Goal: Transaction & Acquisition: Purchase product/service

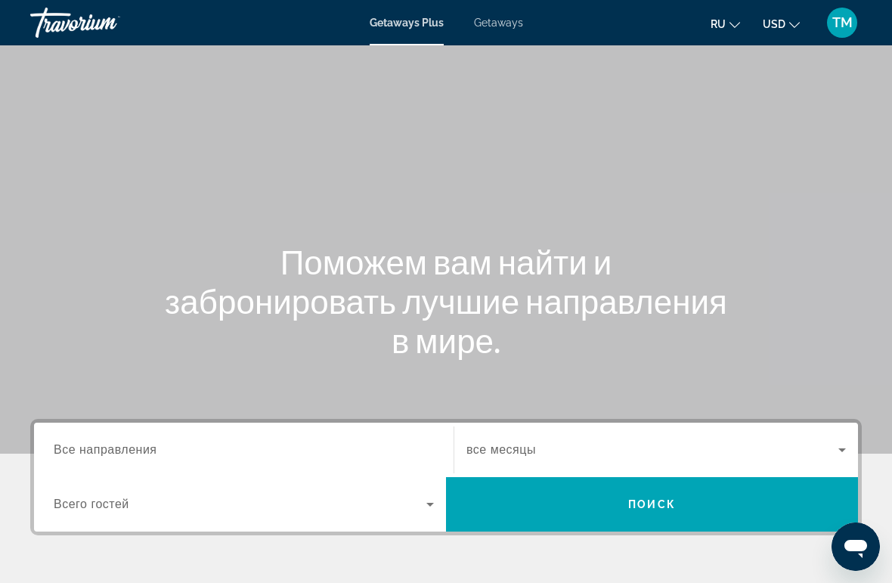
click at [151, 443] on span "Все направления" at bounding box center [106, 449] width 104 height 13
click at [151, 442] on input "Destination Все направления" at bounding box center [244, 451] width 380 height 18
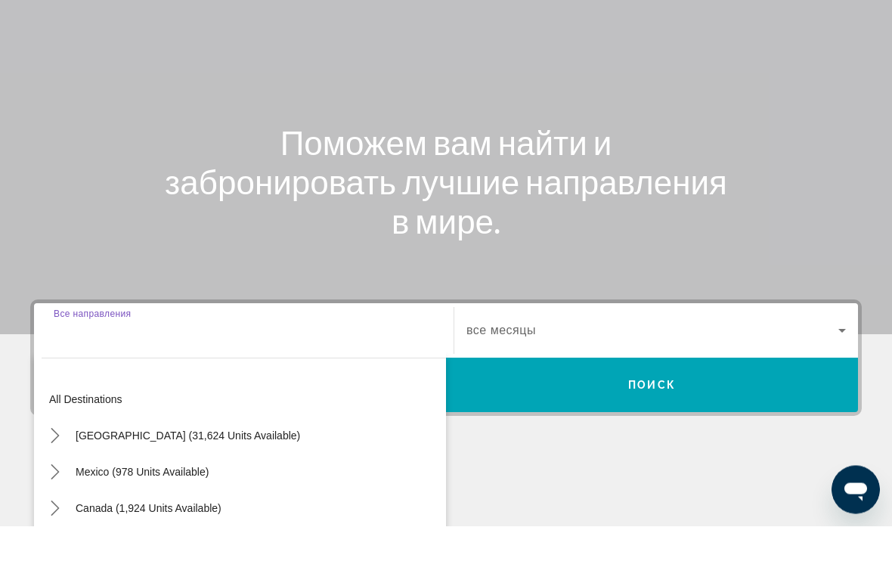
scroll to position [289, 0]
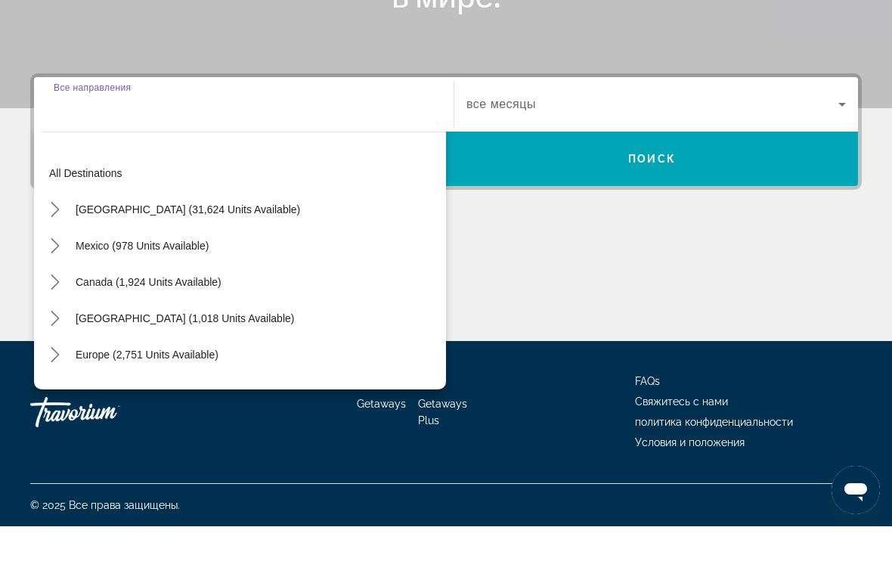
click at [601, 197] on span "Search" at bounding box center [652, 215] width 412 height 36
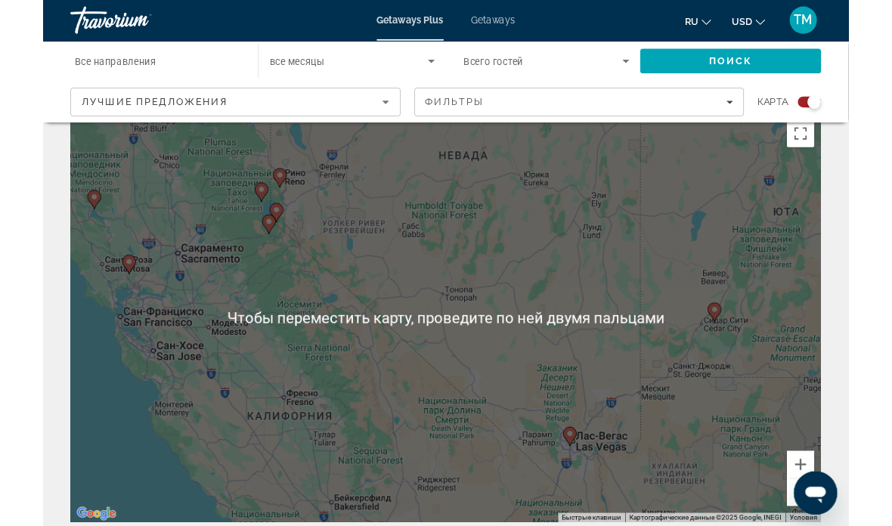
scroll to position [26, 0]
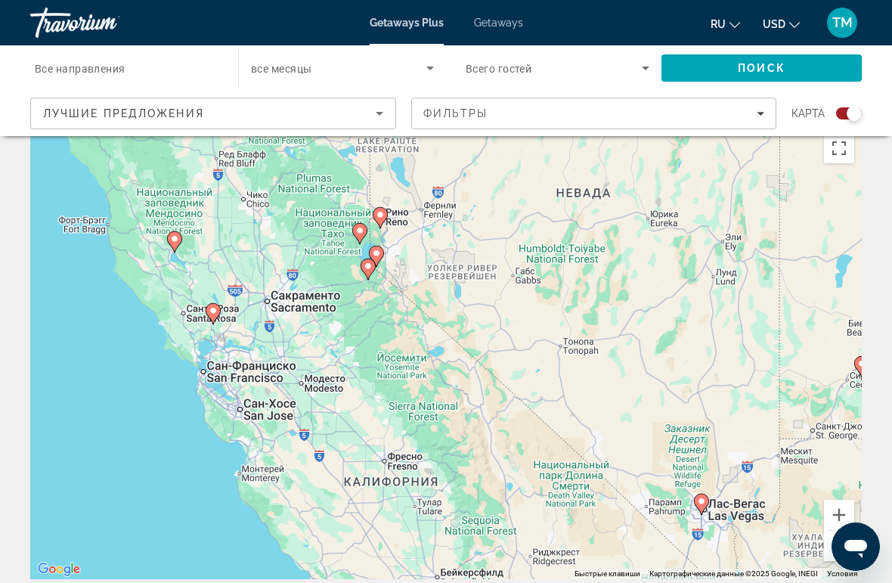
click at [349, 113] on div "Лучшие предложения" at bounding box center [209, 113] width 333 height 18
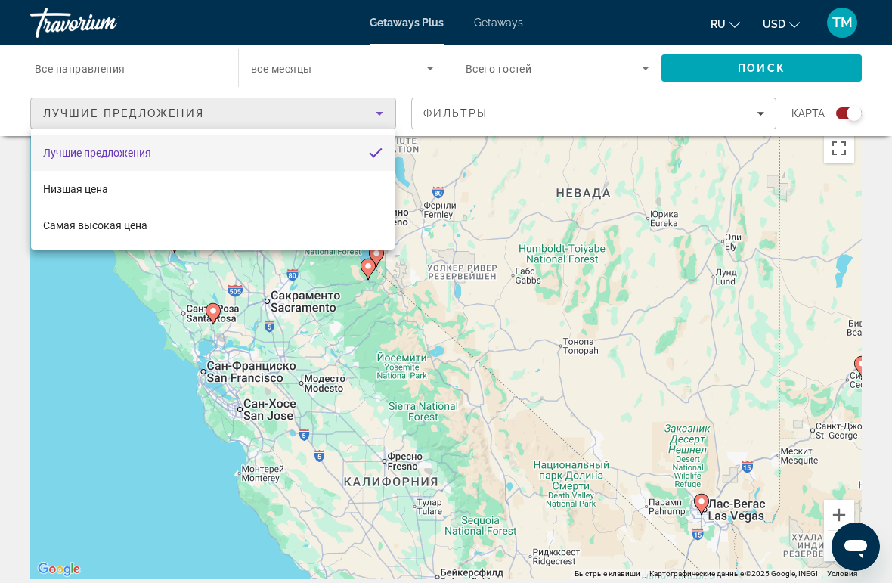
click at [326, 340] on div at bounding box center [446, 291] width 892 height 583
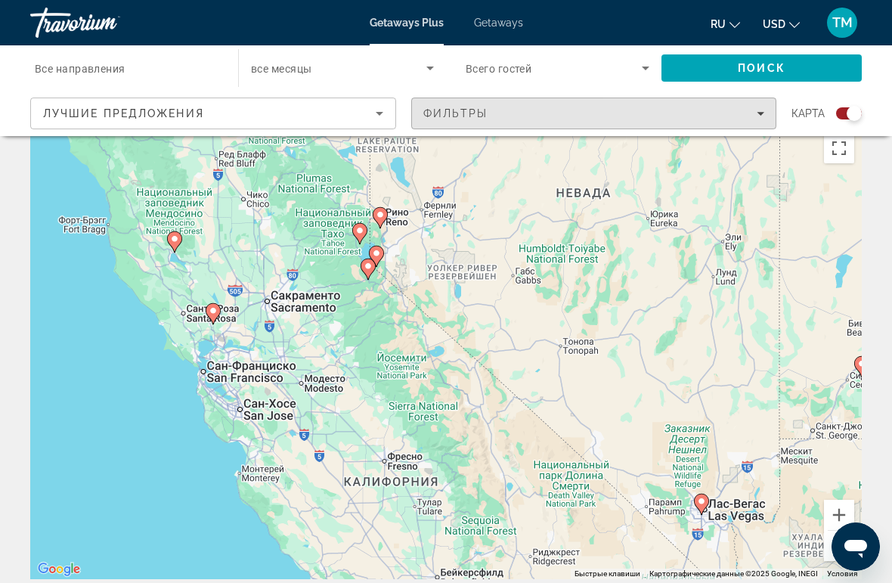
click at [753, 116] on div "Фильтры" at bounding box center [595, 113] width 342 height 12
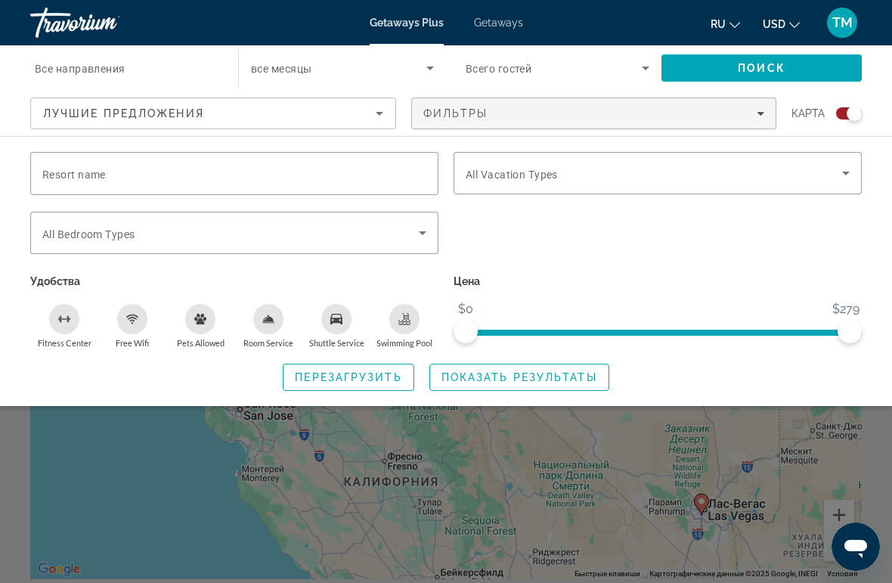
click at [162, 168] on input "Resort name" at bounding box center [234, 174] width 384 height 18
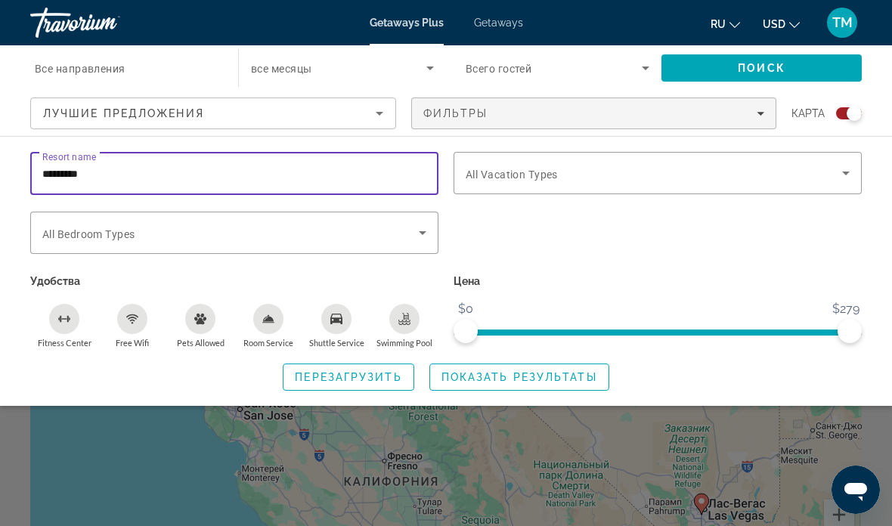
type input "********"
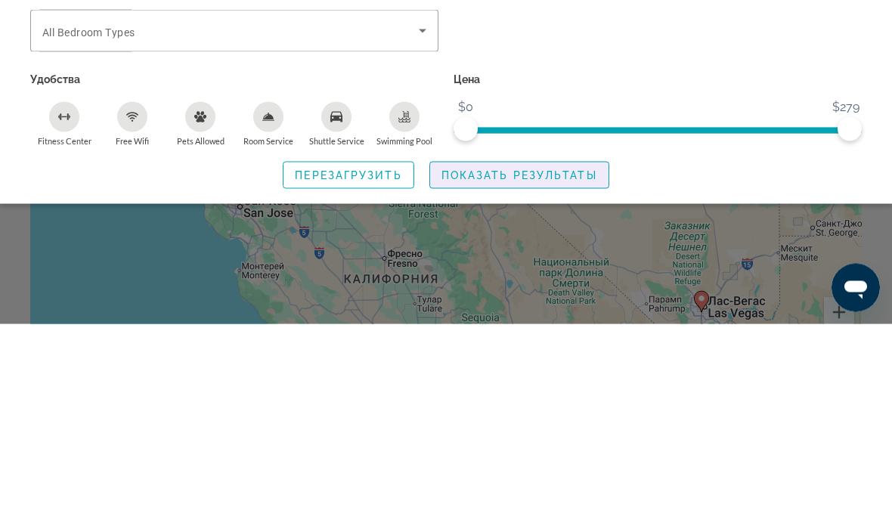
click at [552, 371] on span "Показать результаты" at bounding box center [520, 377] width 156 height 12
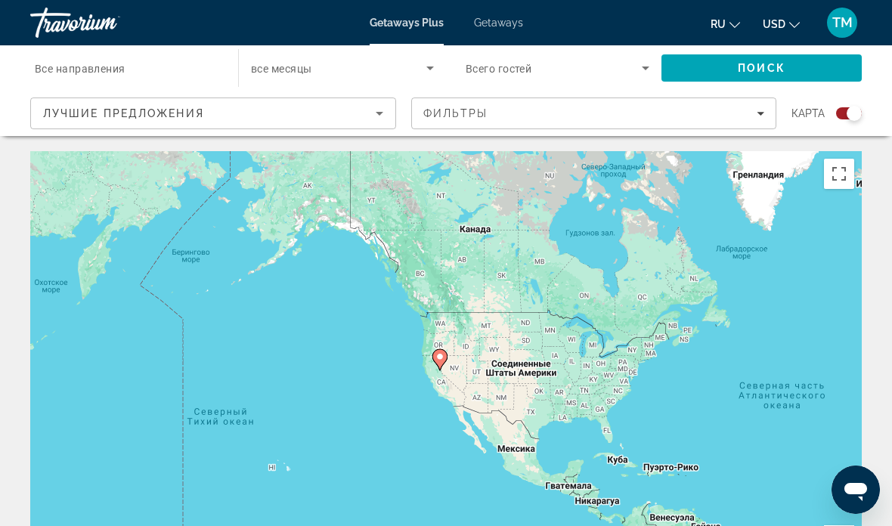
click at [226, 121] on div "Лучшие предложения" at bounding box center [209, 113] width 333 height 18
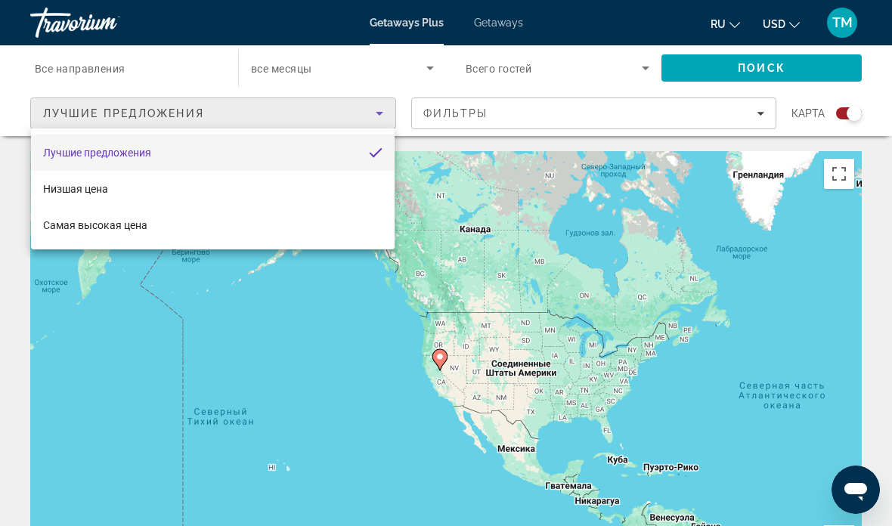
click at [408, 80] on div at bounding box center [446, 263] width 892 height 526
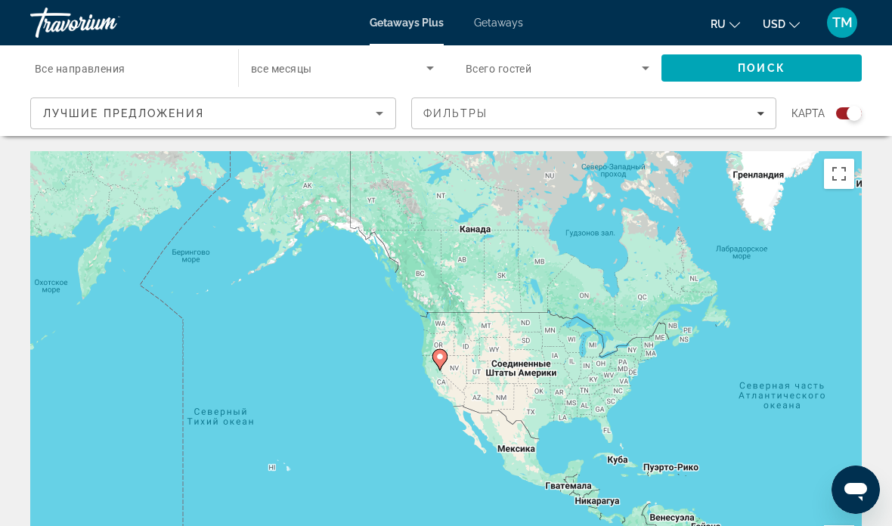
click at [757, 115] on icon "Filters" at bounding box center [761, 114] width 8 height 8
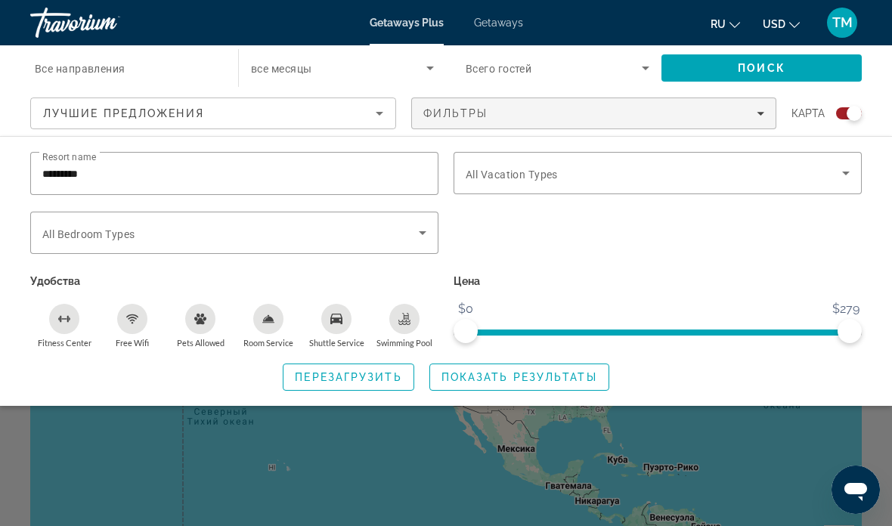
click at [849, 176] on icon "Search widget" at bounding box center [846, 173] width 18 height 18
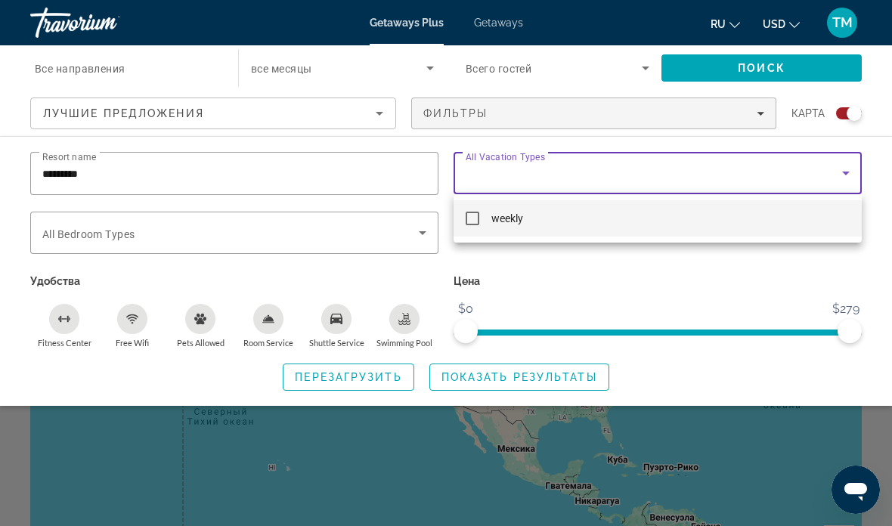
click at [424, 237] on div at bounding box center [446, 263] width 892 height 526
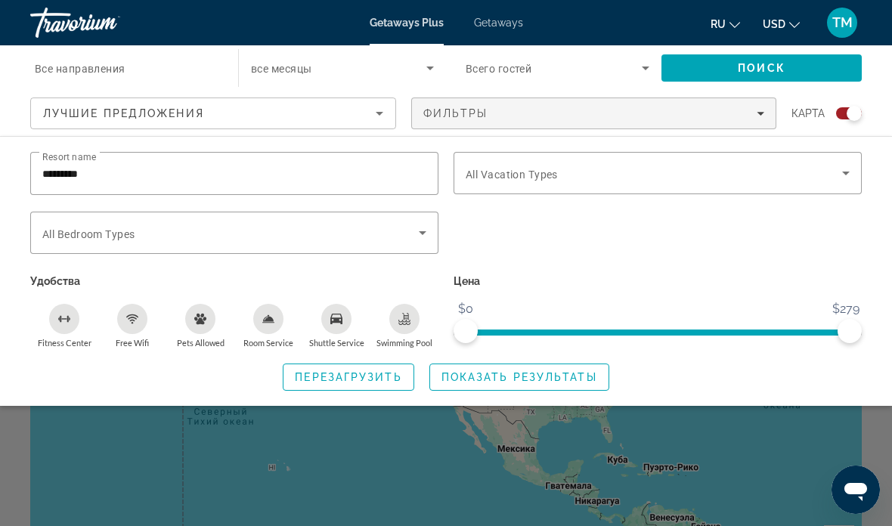
click at [353, 180] on input "********" at bounding box center [234, 174] width 384 height 18
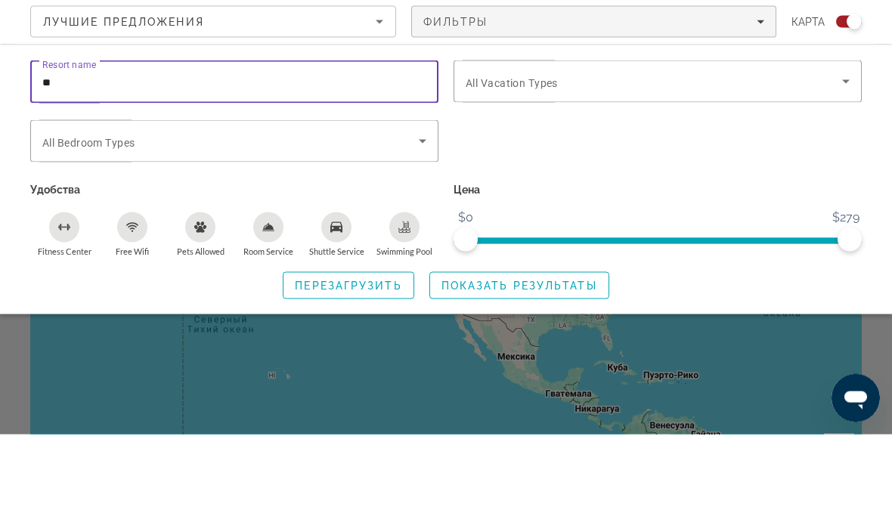
type input "*"
type input "*******"
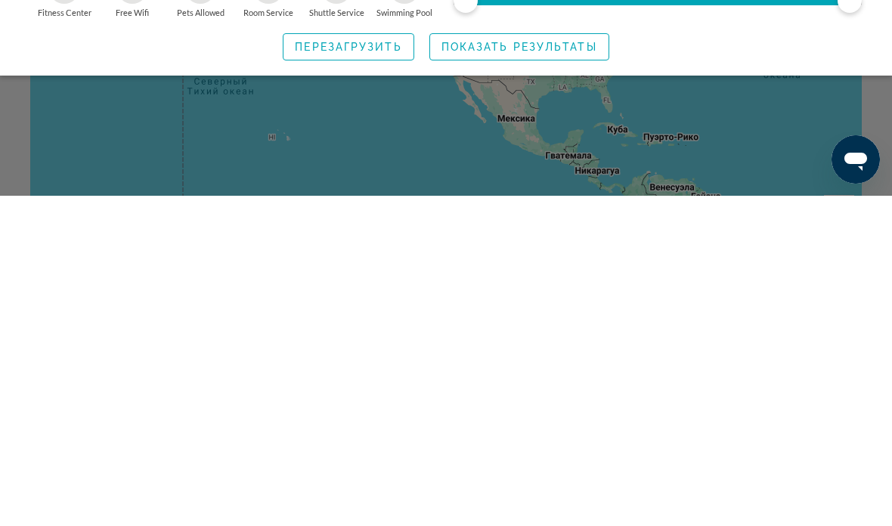
click at [562, 371] on span "Показать результаты" at bounding box center [520, 377] width 156 height 12
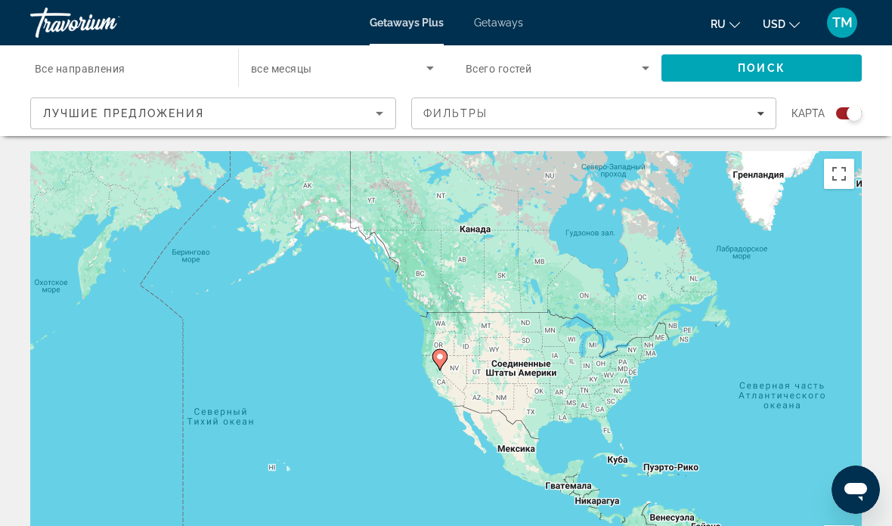
click at [764, 110] on icon "Filters" at bounding box center [761, 114] width 8 height 8
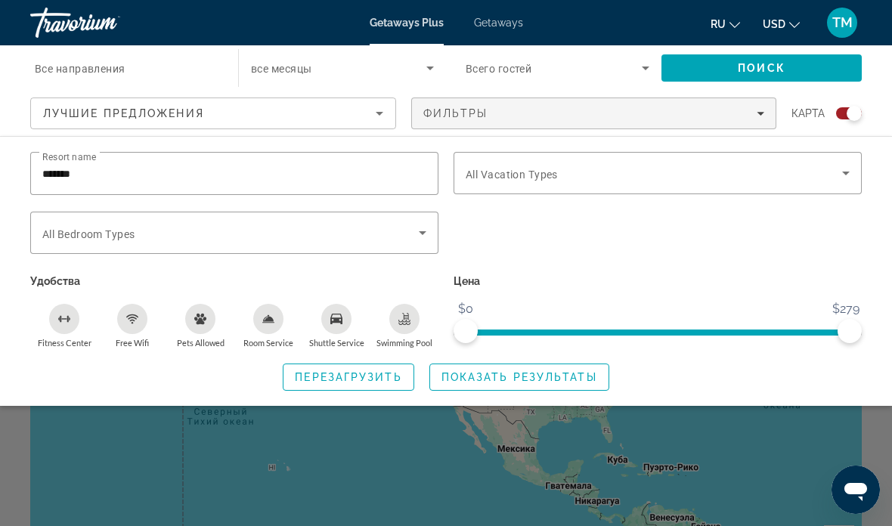
click at [238, 180] on input "*******" at bounding box center [234, 174] width 384 height 18
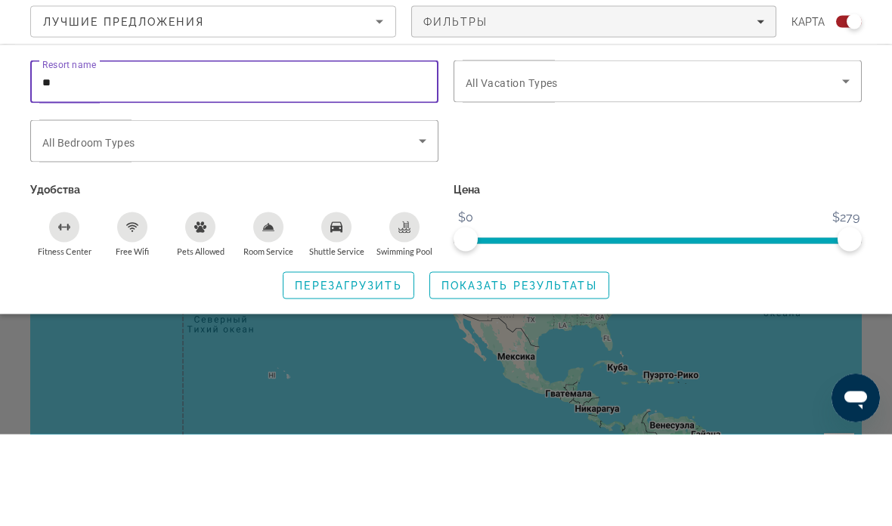
type input "*"
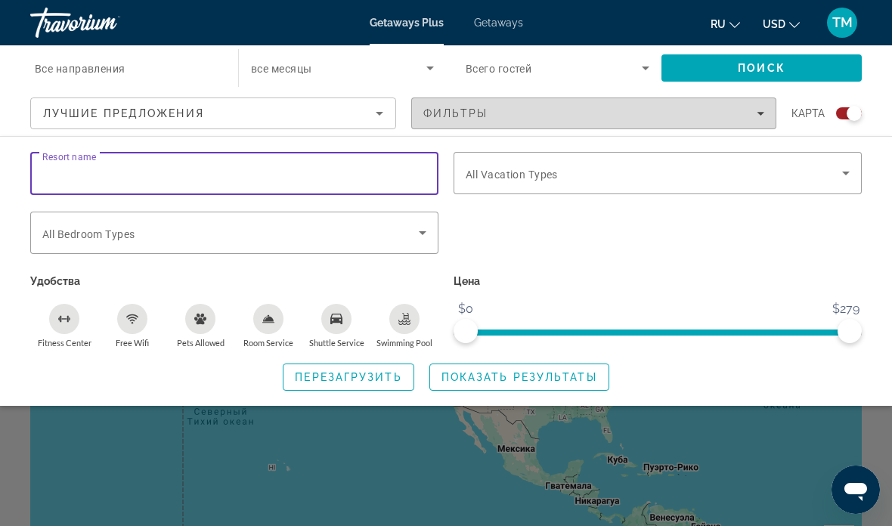
click at [768, 113] on span "Filters" at bounding box center [594, 113] width 365 height 36
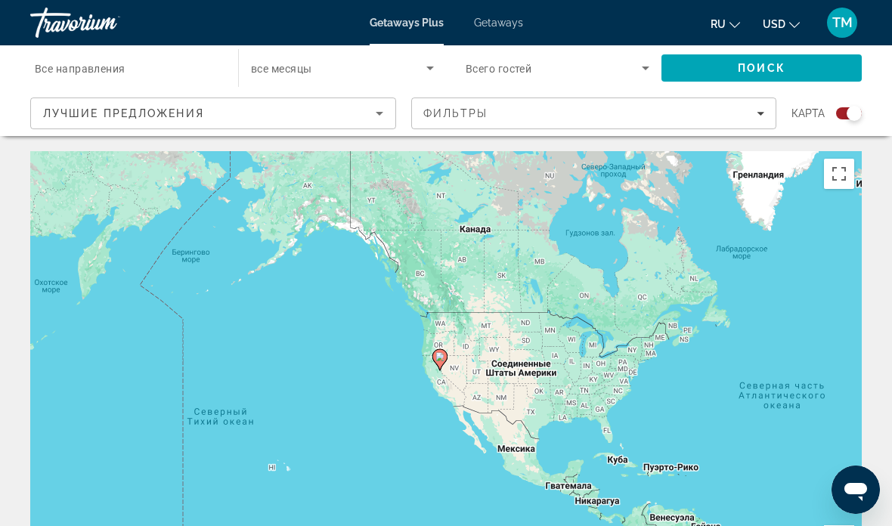
click at [758, 119] on div "Фильтры" at bounding box center [595, 113] width 342 height 12
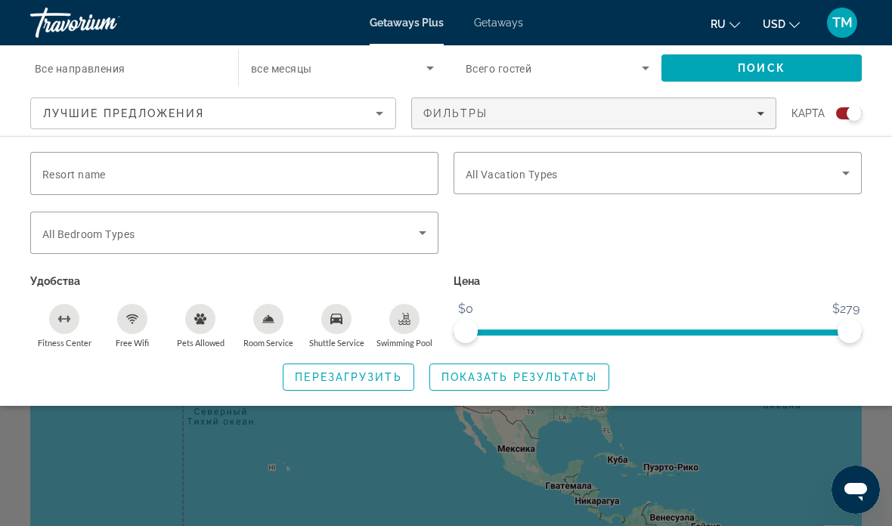
click at [747, 117] on div "Фильтры" at bounding box center [595, 113] width 342 height 12
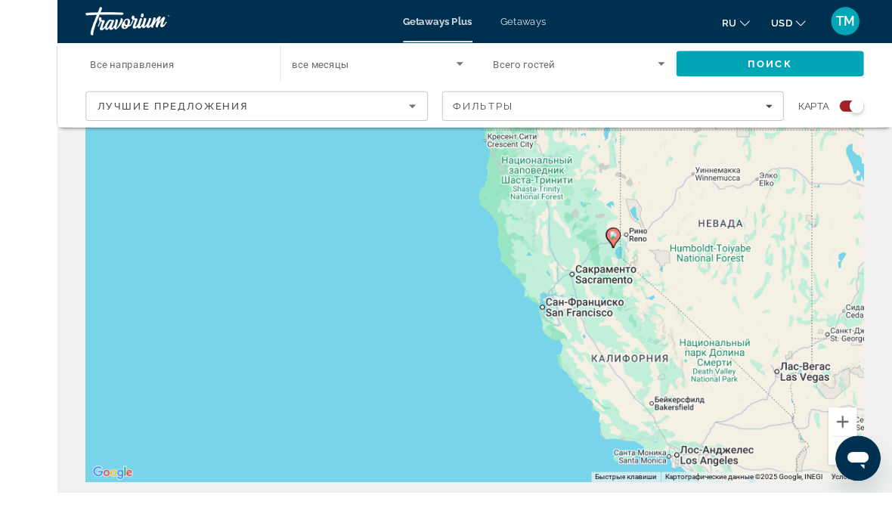
scroll to position [134, 0]
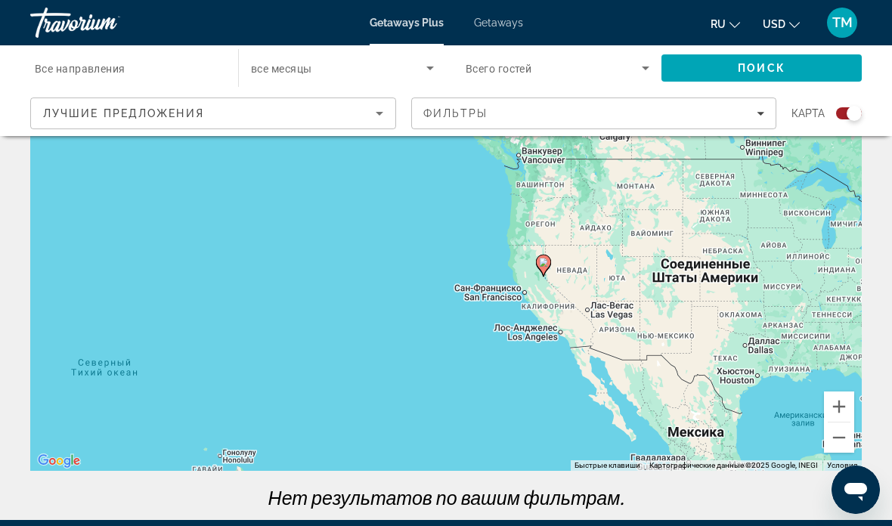
click at [499, 20] on span "Getaways" at bounding box center [498, 23] width 49 height 12
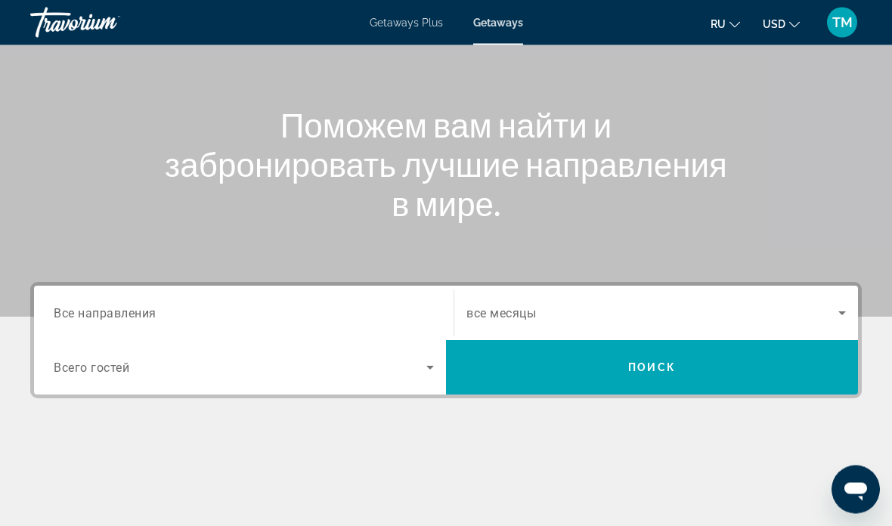
scroll to position [136, 0]
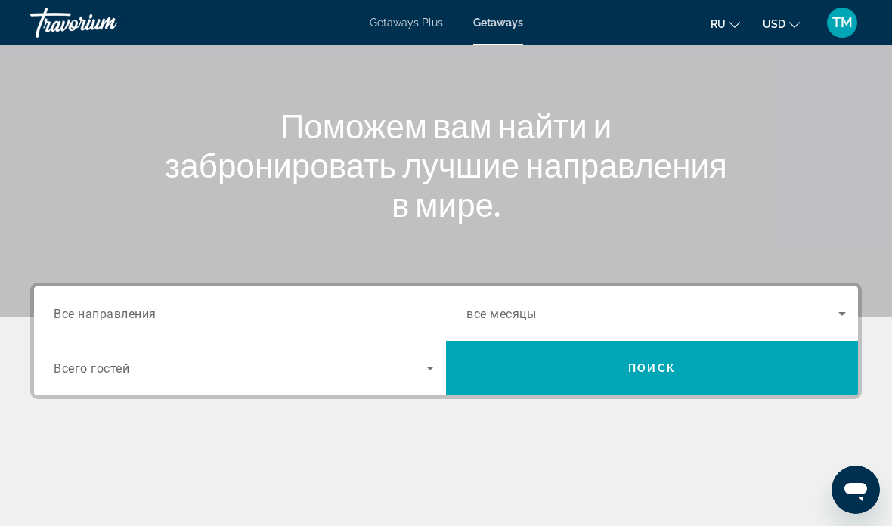
click at [76, 301] on div "Search widget" at bounding box center [244, 314] width 380 height 43
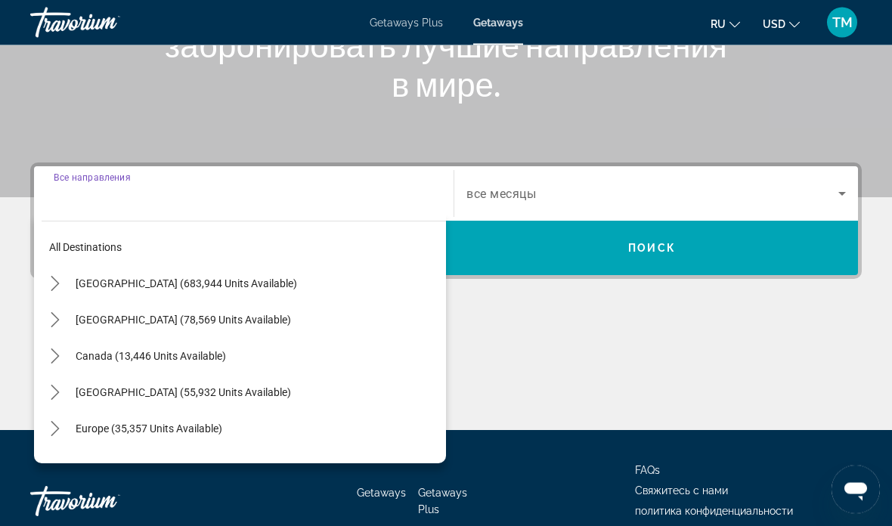
scroll to position [285, 0]
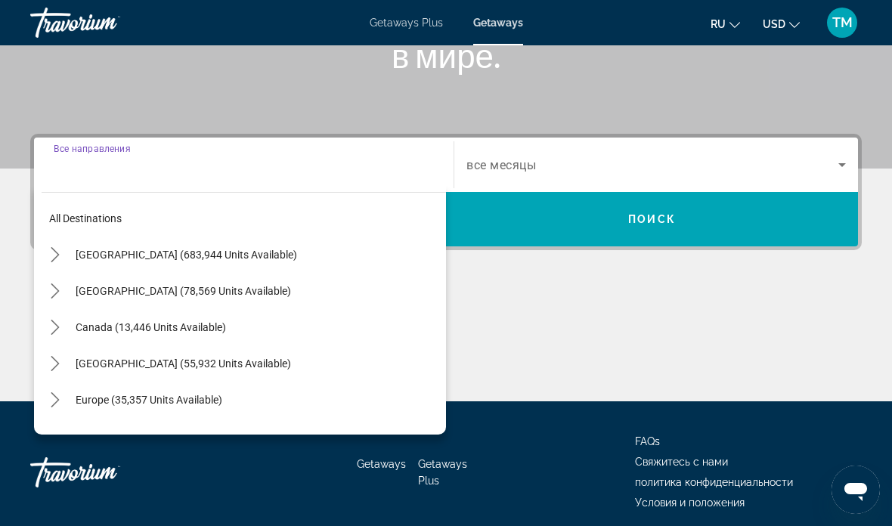
click at [53, 253] on icon "Toggle United States (683,944 units available) submenu" at bounding box center [55, 254] width 15 height 15
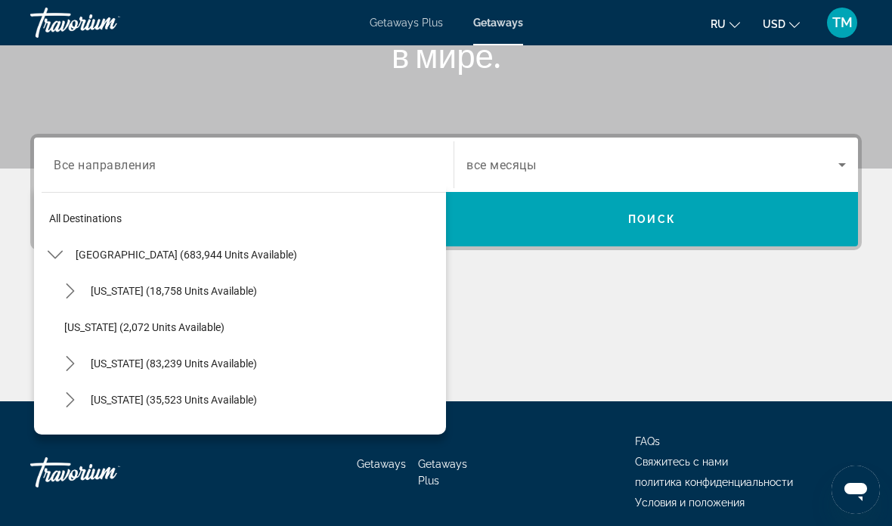
click at [75, 359] on icon "Toggle California (83,239 units available) submenu" at bounding box center [70, 363] width 15 height 15
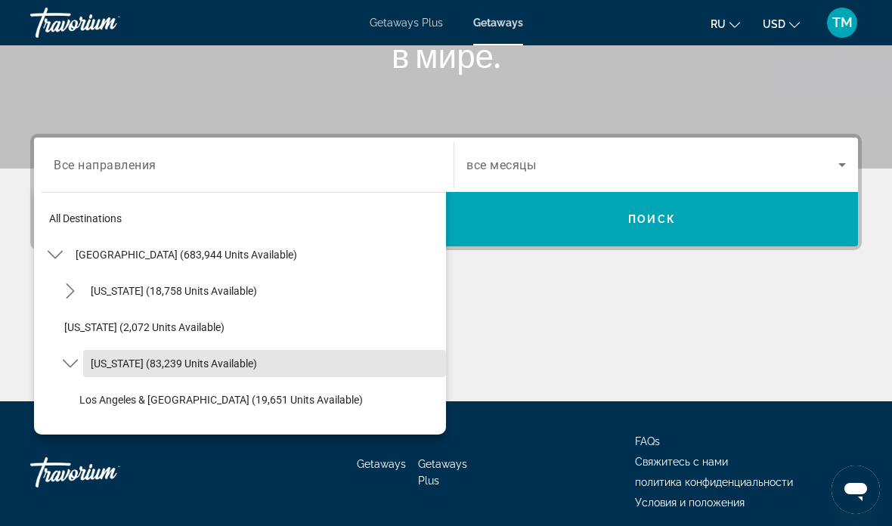
click at [169, 361] on span "California (83,239 units available)" at bounding box center [174, 364] width 166 height 12
type input "**********"
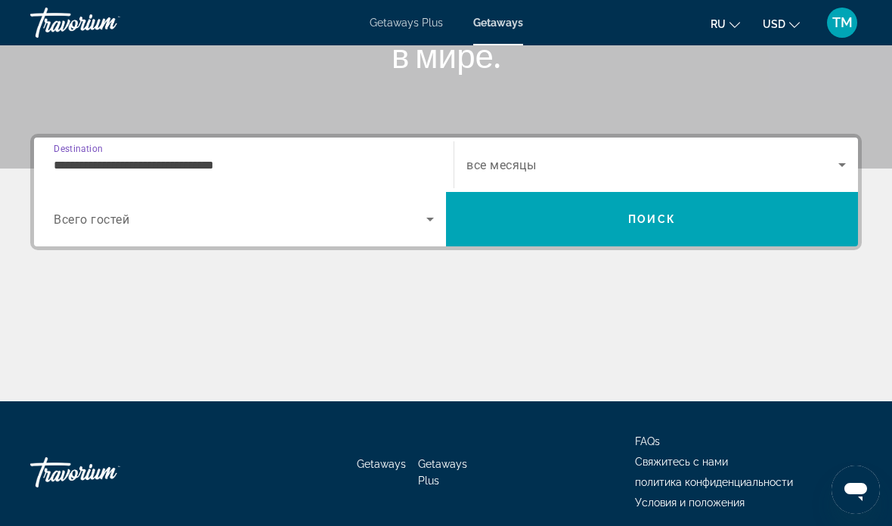
click at [704, 222] on span "Search" at bounding box center [652, 219] width 412 height 36
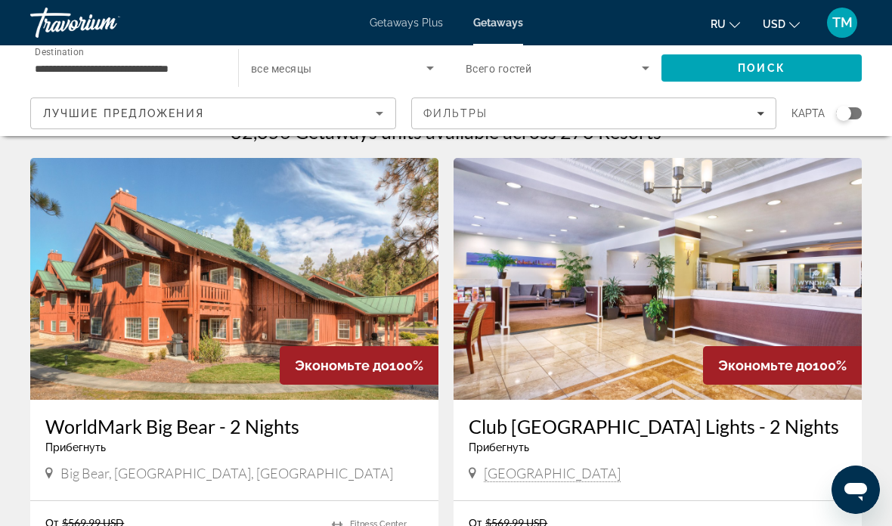
click at [851, 109] on div "Search widget" at bounding box center [850, 113] width 26 height 12
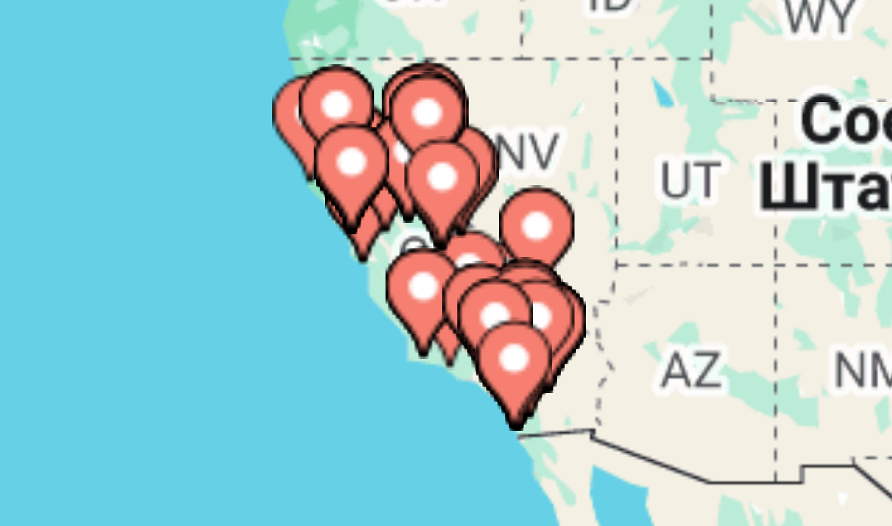
click at [414, 314] on gmp-advanced-marker "Main content" at bounding box center [421, 325] width 15 height 23
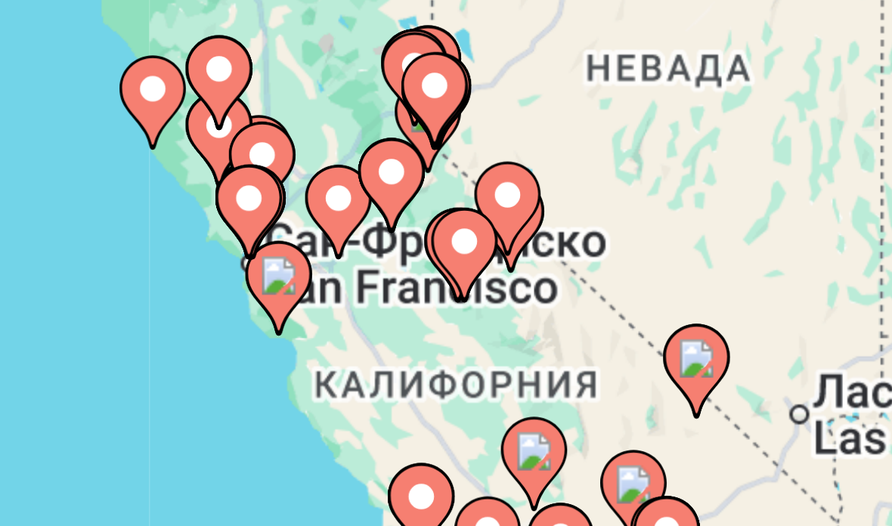
click at [124, 120] on div "Чтобы активировать перетаскивание с помощью клавиатуры, нажмите Alt + Ввод. Пос…" at bounding box center [446, 347] width 832 height 454
click at [154, 120] on div "Чтобы активировать перетаскивание с помощью клавиатуры, нажмите Alt + Ввод. Пос…" at bounding box center [446, 347] width 832 height 454
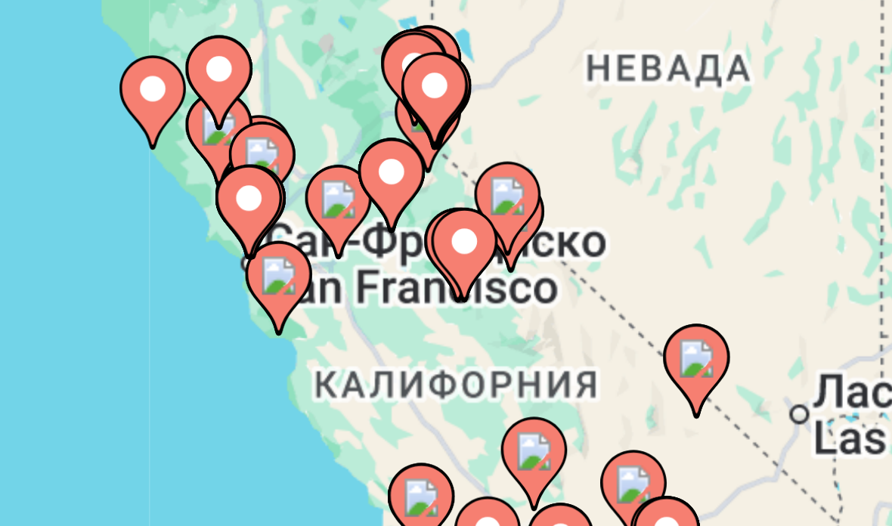
click at [119, 120] on div "Чтобы активировать перетаскивание с помощью клавиатуры, нажмите Alt + Ввод. Пос…" at bounding box center [446, 347] width 832 height 454
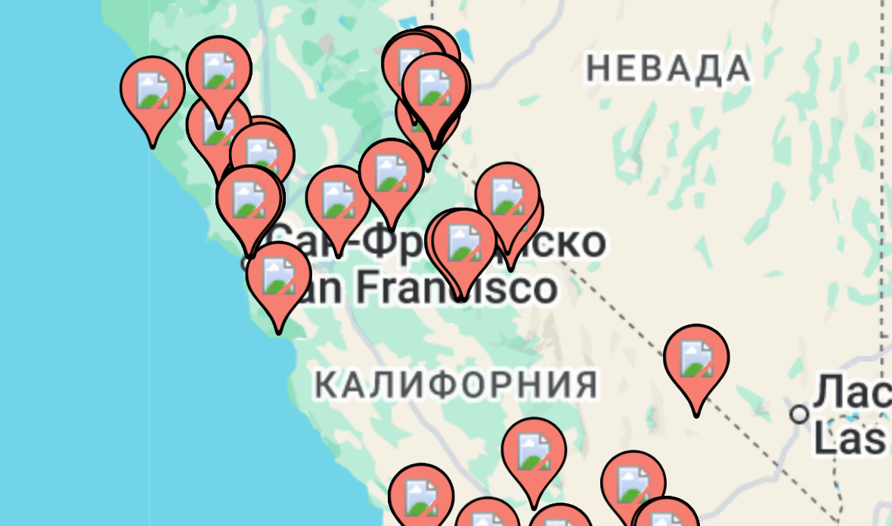
click at [113, 120] on div "Чтобы активировать перетаскивание с помощью клавиатуры, нажмите Alt + Ввод. Пос…" at bounding box center [446, 347] width 832 height 454
click at [115, 120] on div "Чтобы активировать перетаскивание с помощью клавиатуры, нажмите Alt + Ввод. Пос…" at bounding box center [446, 347] width 832 height 454
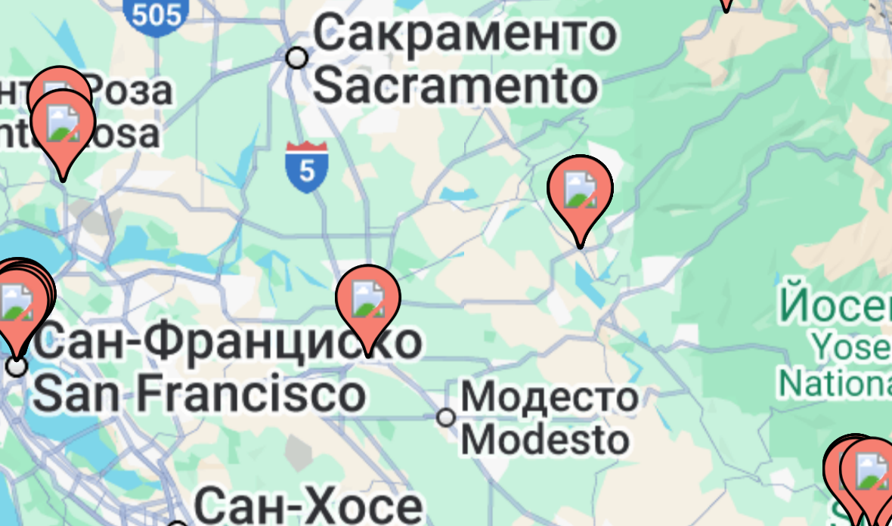
type input "**********"
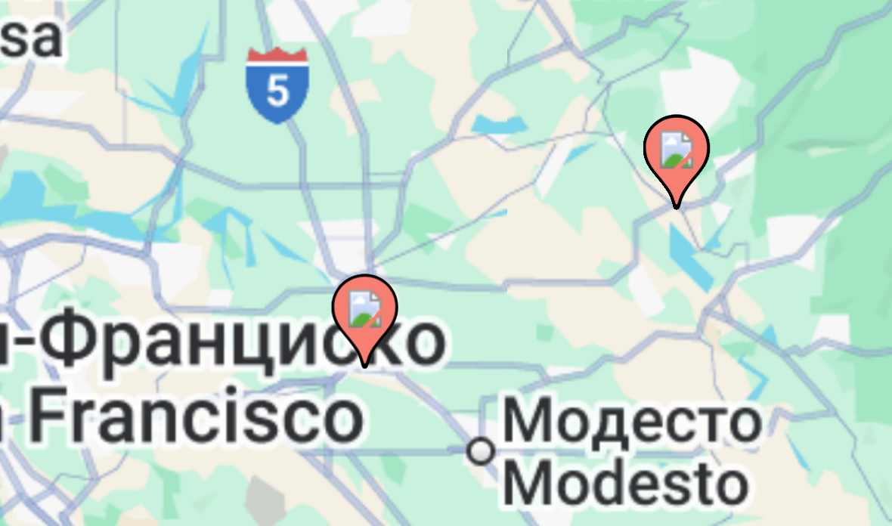
click at [439, 334] on image "Main content" at bounding box center [443, 338] width 9 height 9
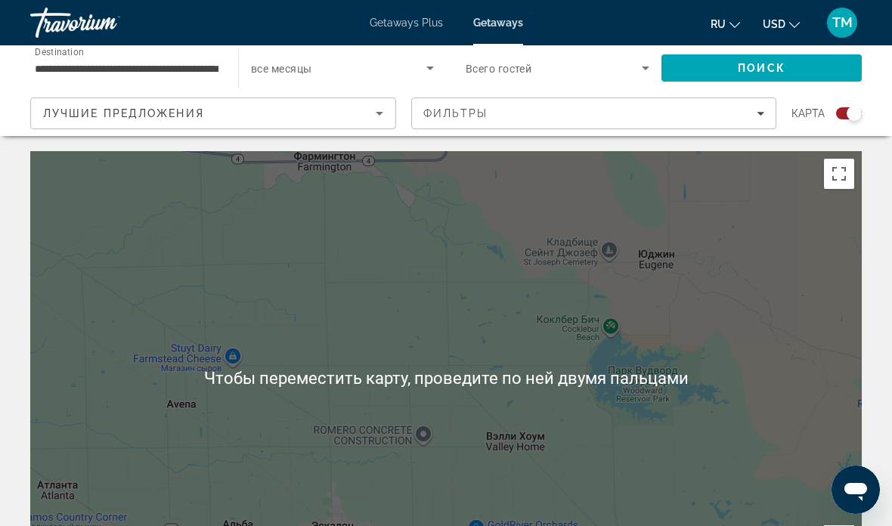
scroll to position [2, 0]
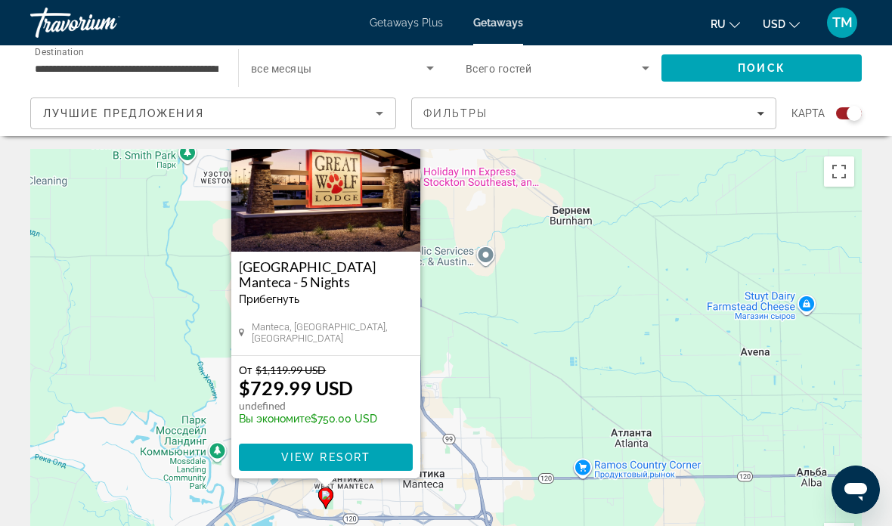
click at [382, 454] on span "Main content" at bounding box center [326, 457] width 174 height 36
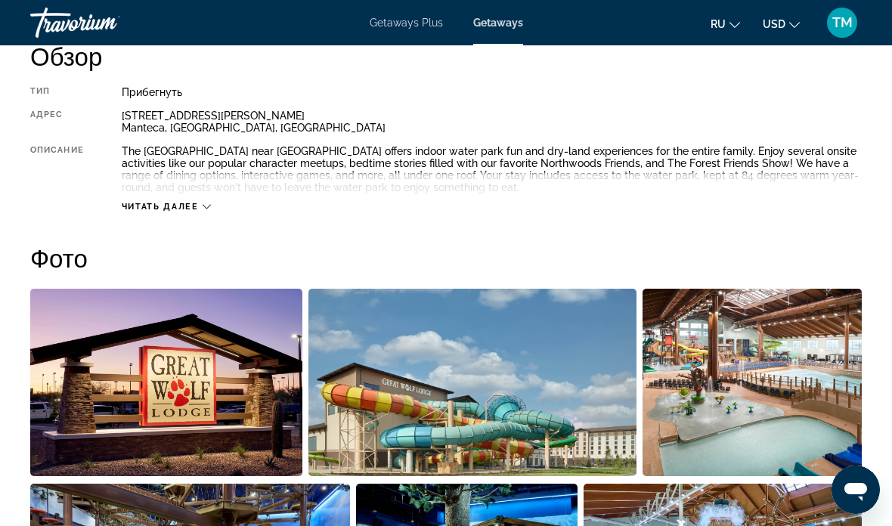
scroll to position [736, 0]
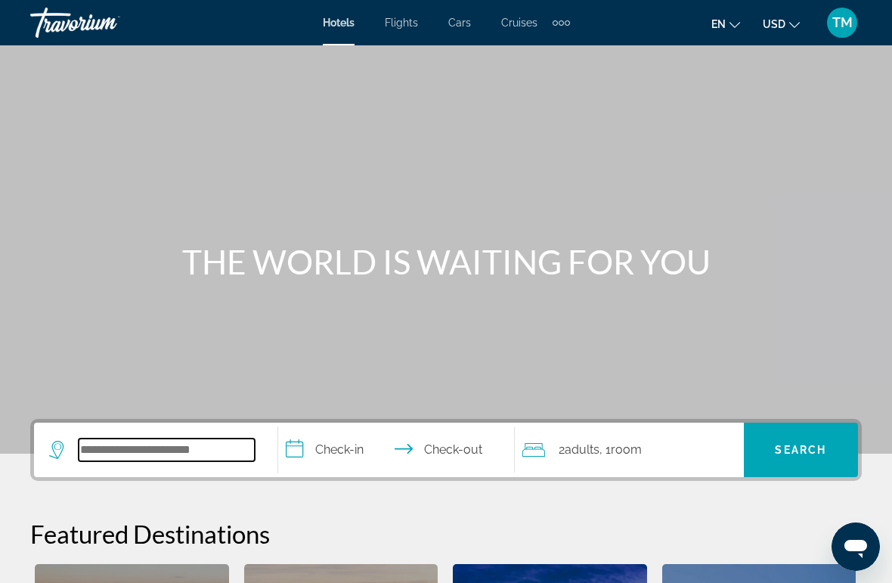
click at [79, 446] on input "Search hotel destination" at bounding box center [167, 450] width 176 height 23
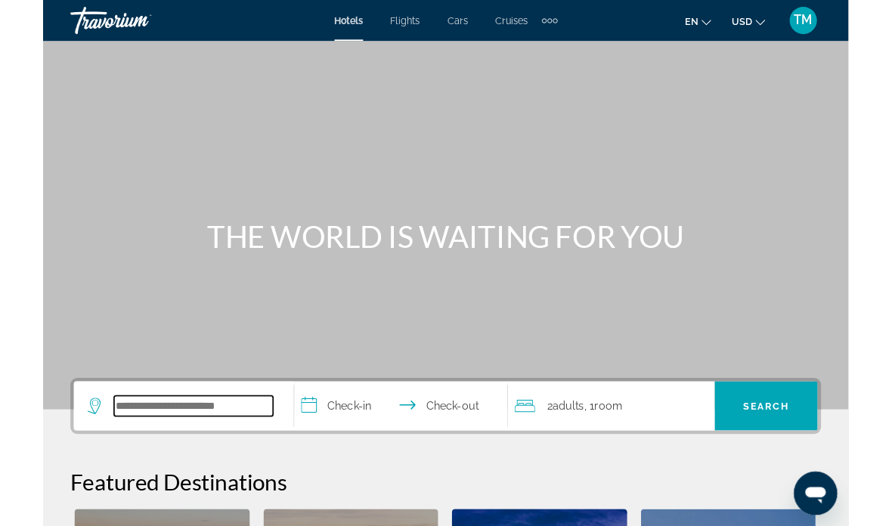
scroll to position [5, 0]
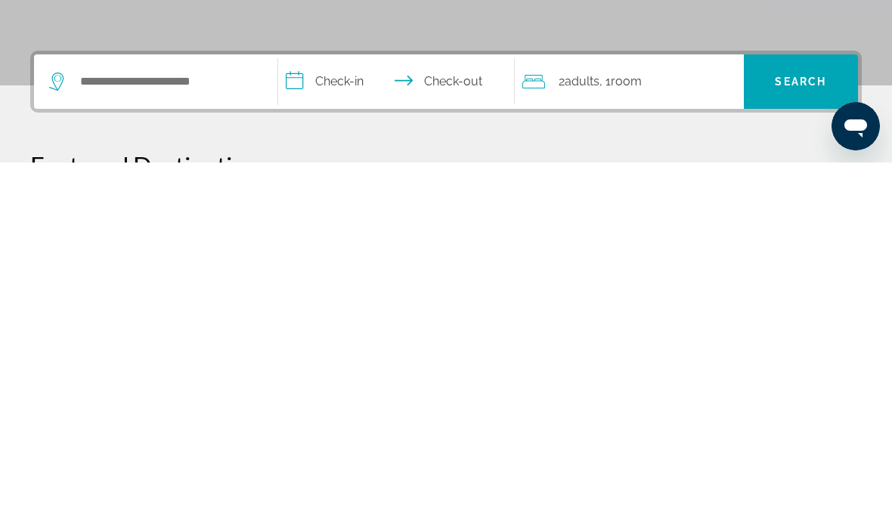
click at [59, 436] on icon "Search widget" at bounding box center [58, 445] width 18 height 18
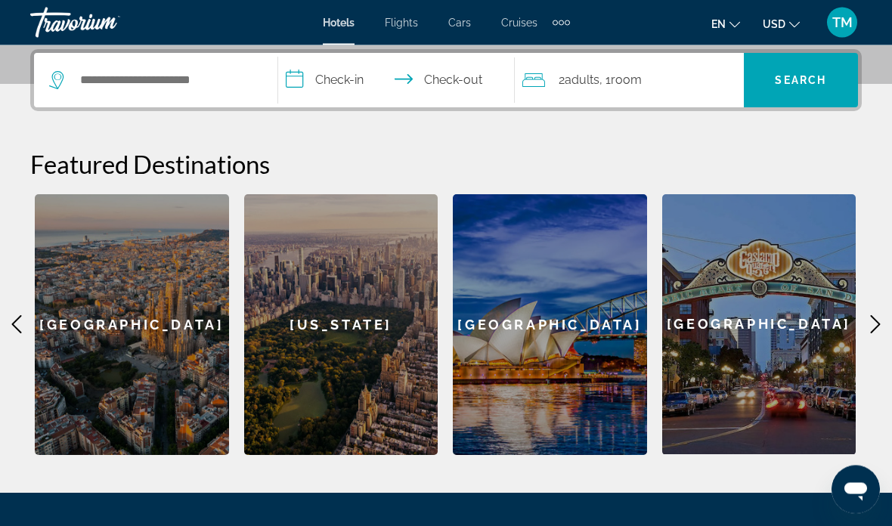
scroll to position [370, 0]
click at [101, 80] on input "Search hotel destination" at bounding box center [167, 80] width 176 height 23
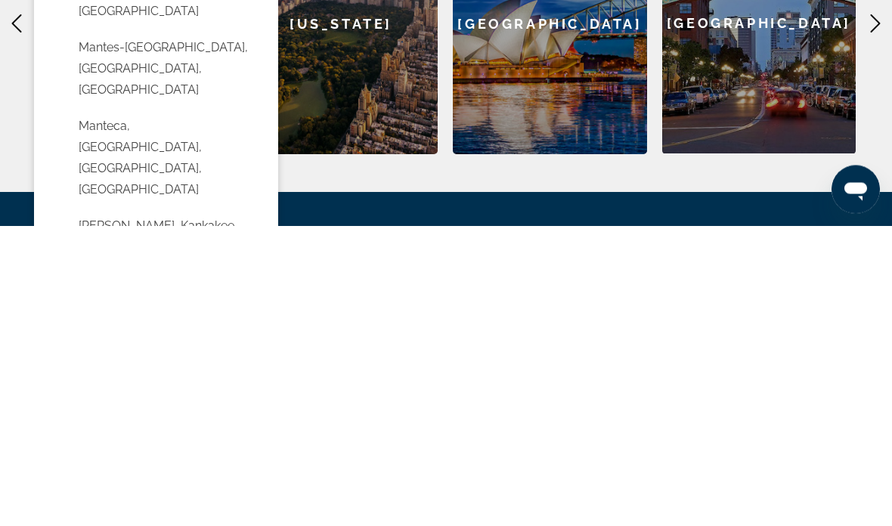
click at [98, 413] on button "Manteca, [GEOGRAPHIC_DATA], [GEOGRAPHIC_DATA], [GEOGRAPHIC_DATA]" at bounding box center [167, 459] width 192 height 92
type input "**********"
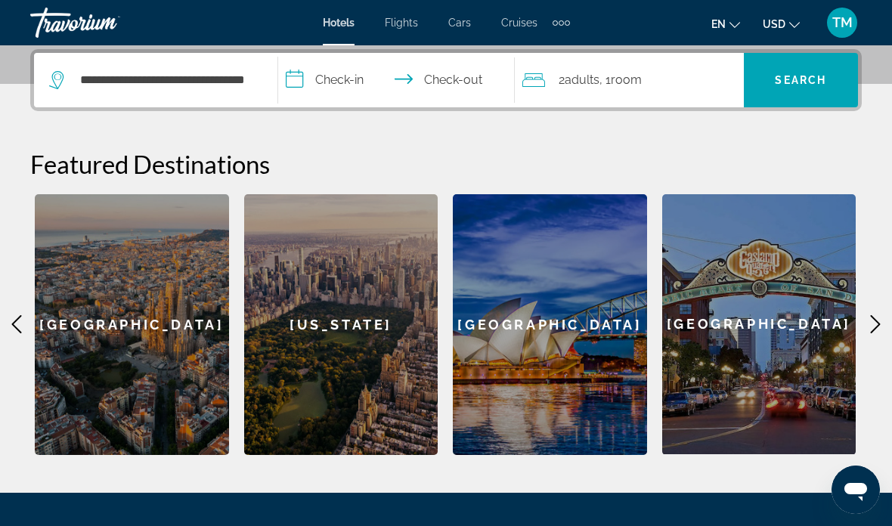
click at [305, 79] on input "**********" at bounding box center [399, 82] width 243 height 59
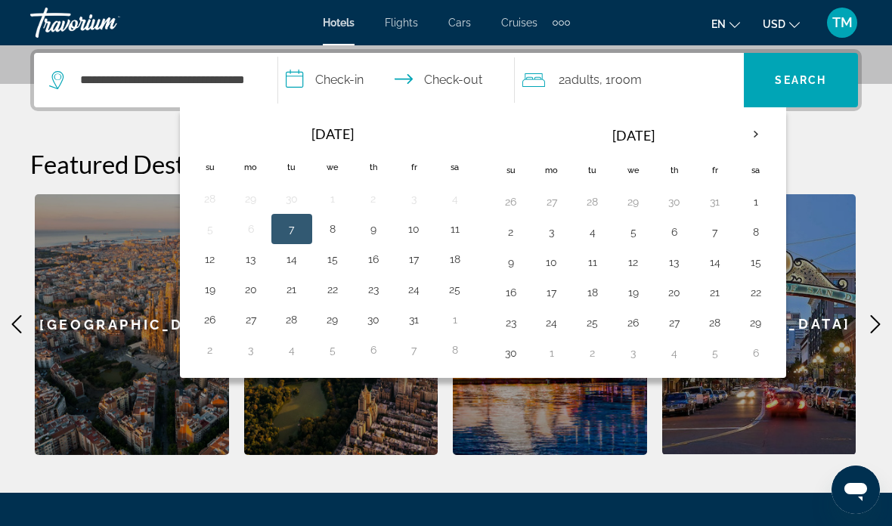
click at [598, 235] on button "4" at bounding box center [593, 232] width 24 height 21
click at [678, 233] on button "6" at bounding box center [675, 232] width 24 height 21
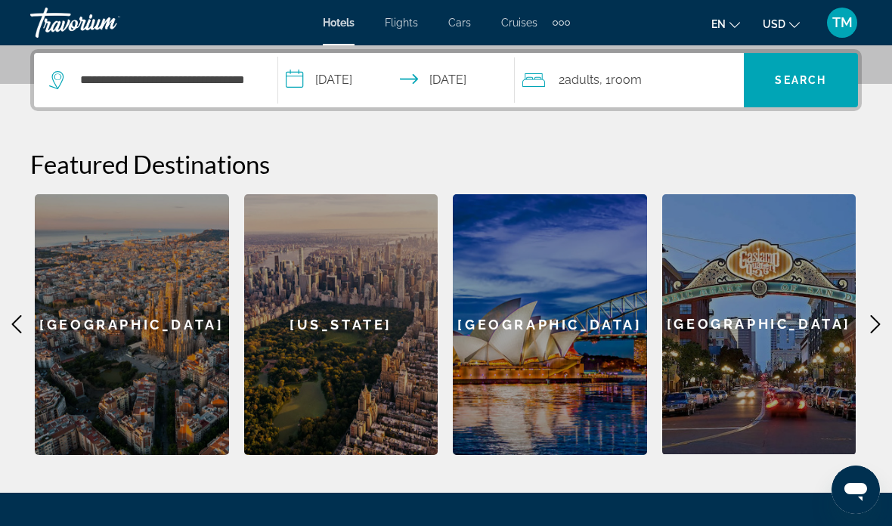
type input "**********"
click at [806, 88] on span "Search" at bounding box center [801, 80] width 114 height 36
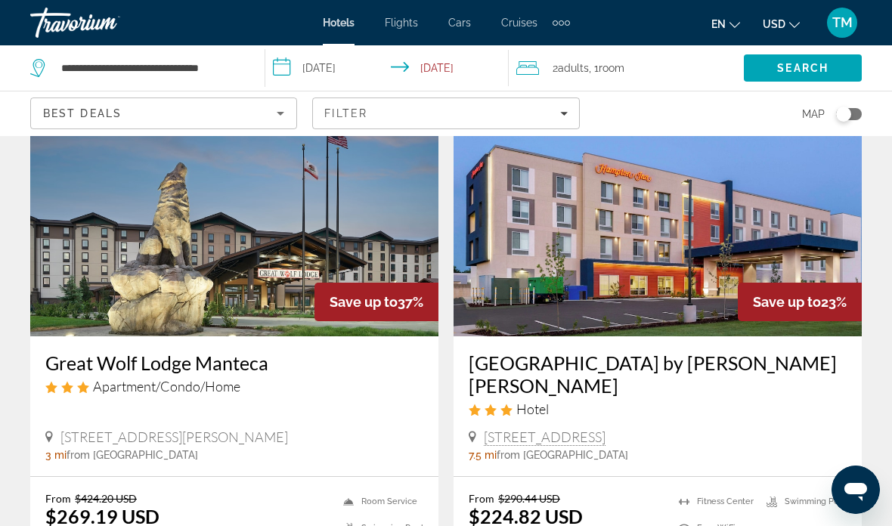
scroll to position [93, 0]
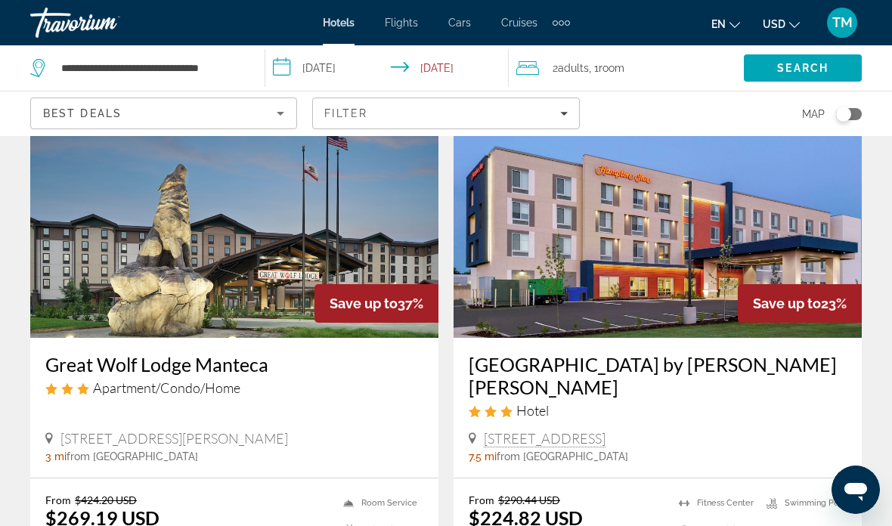
click at [31, 69] on icon "Search widget" at bounding box center [39, 68] width 18 height 18
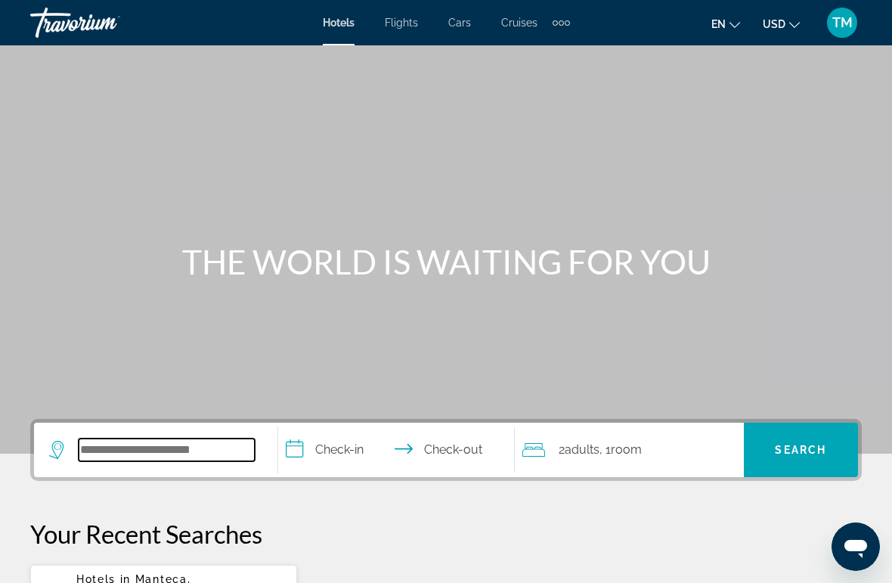
click at [201, 449] on input "Search hotel destination" at bounding box center [167, 450] width 176 height 23
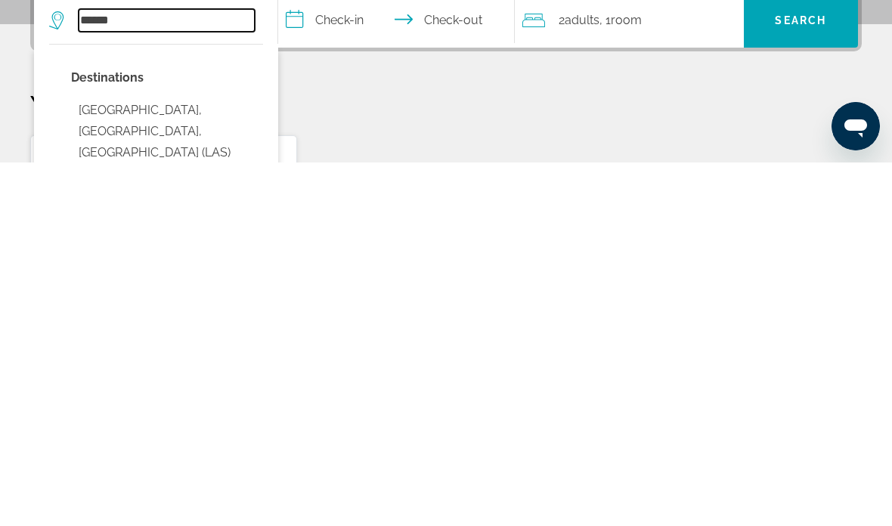
scroll to position [71, 0]
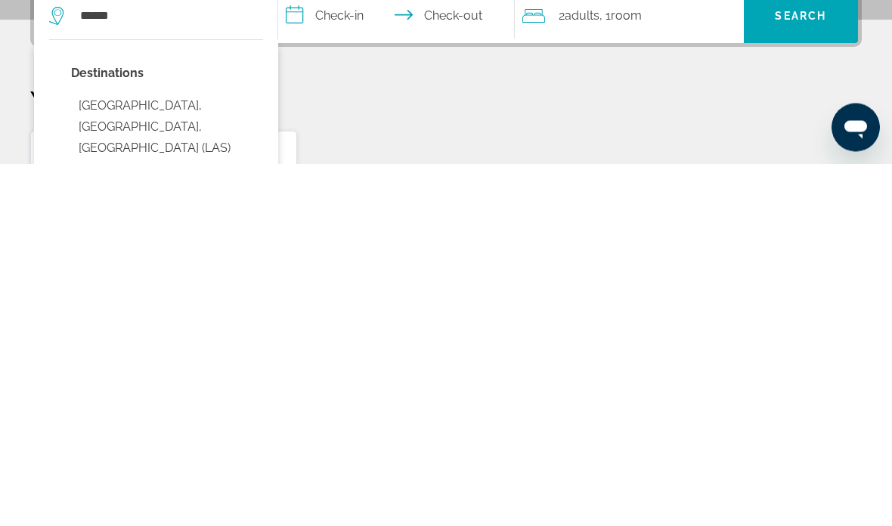
click at [106, 455] on button "Las Vegas, NV, United States (LAS)" at bounding box center [167, 490] width 192 height 71
type input "**********"
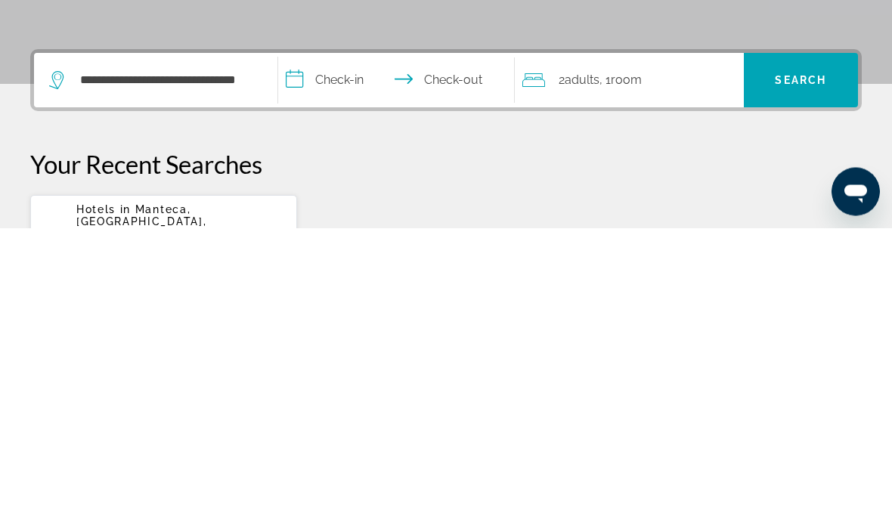
click at [337, 352] on input "**********" at bounding box center [399, 381] width 243 height 59
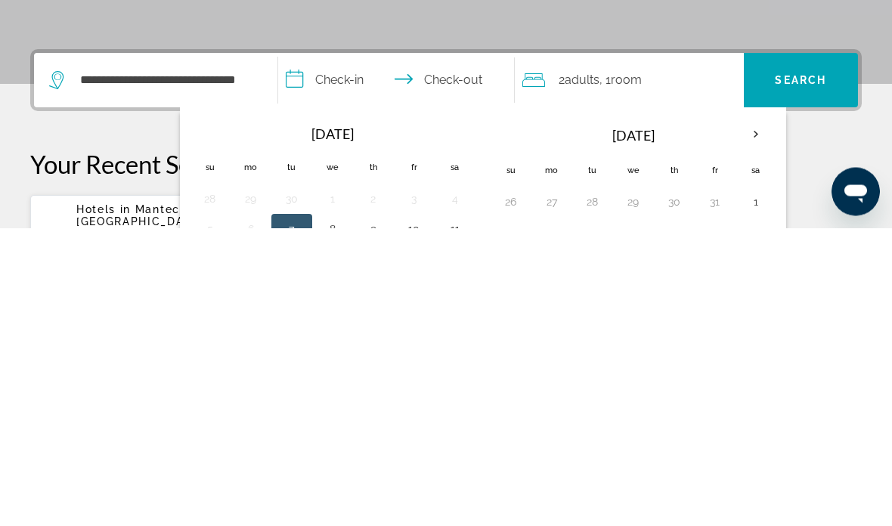
scroll to position [370, 0]
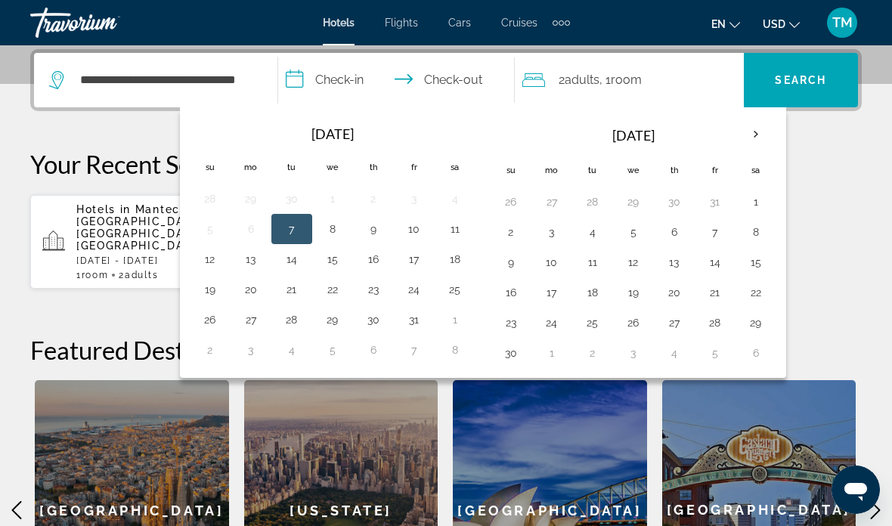
click at [293, 322] on button "28" at bounding box center [292, 319] width 24 height 21
click at [334, 318] on button "29" at bounding box center [333, 319] width 24 height 21
type input "**********"
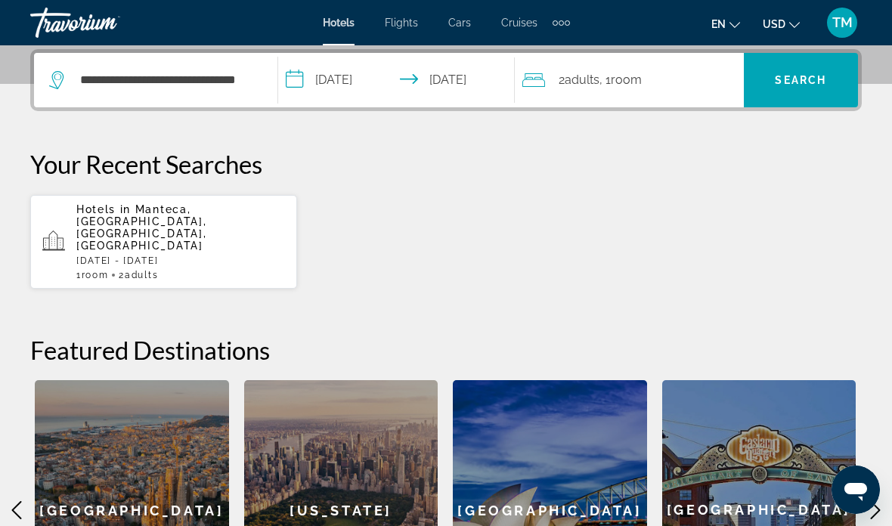
click at [776, 82] on span "Search" at bounding box center [800, 80] width 51 height 12
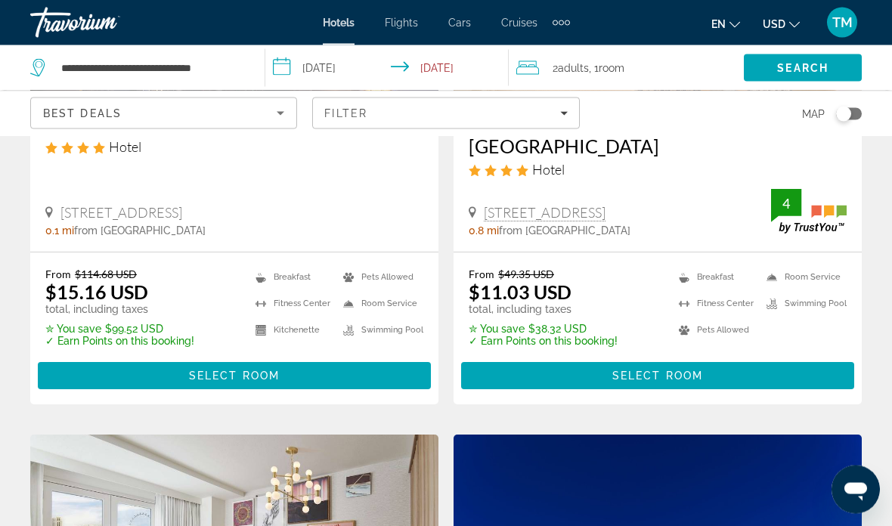
scroll to position [335, 0]
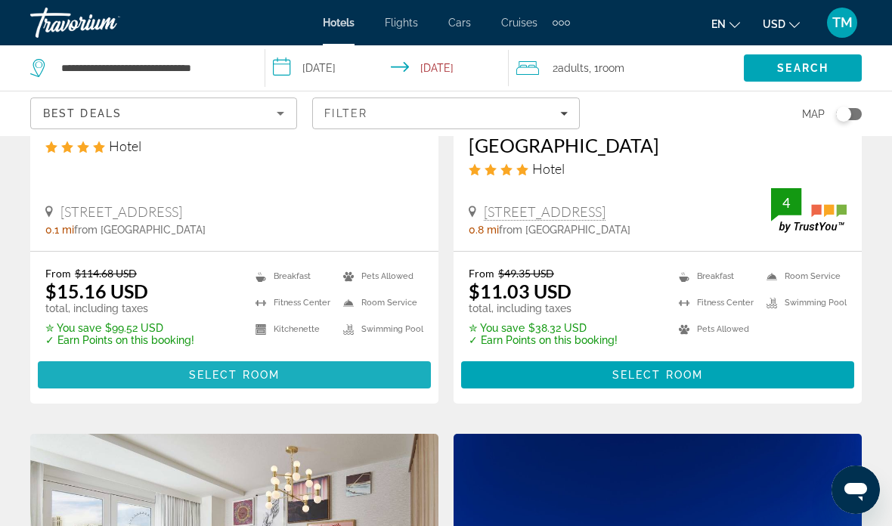
click at [76, 370] on span "Main content" at bounding box center [234, 375] width 393 height 36
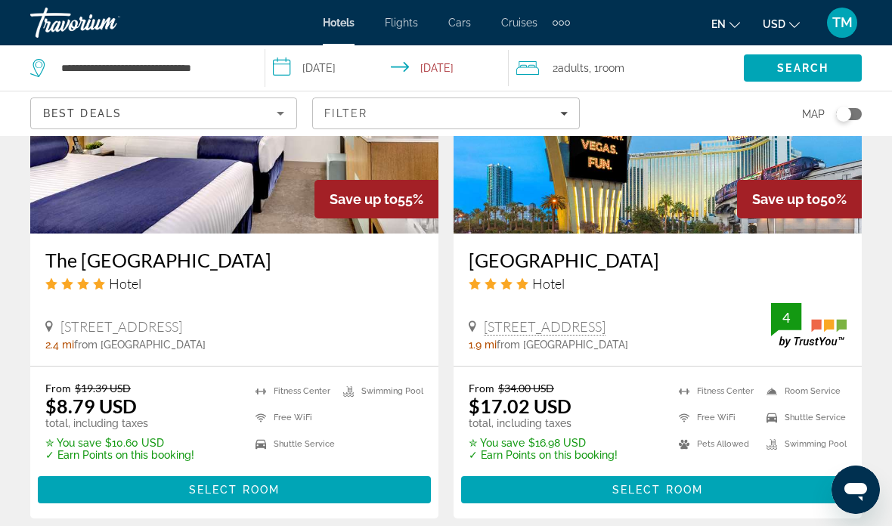
scroll to position [1361, 0]
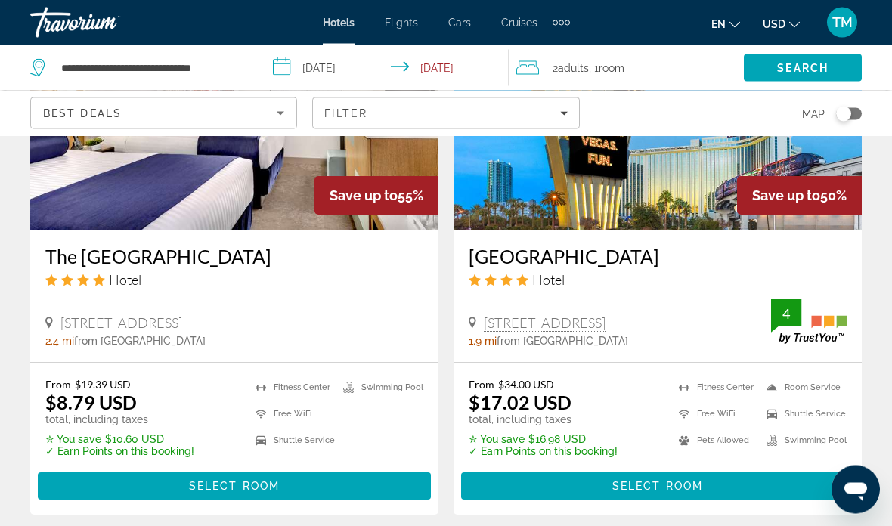
click at [91, 256] on h3 "The Strat Hotel Casino & Tower" at bounding box center [234, 257] width 378 height 23
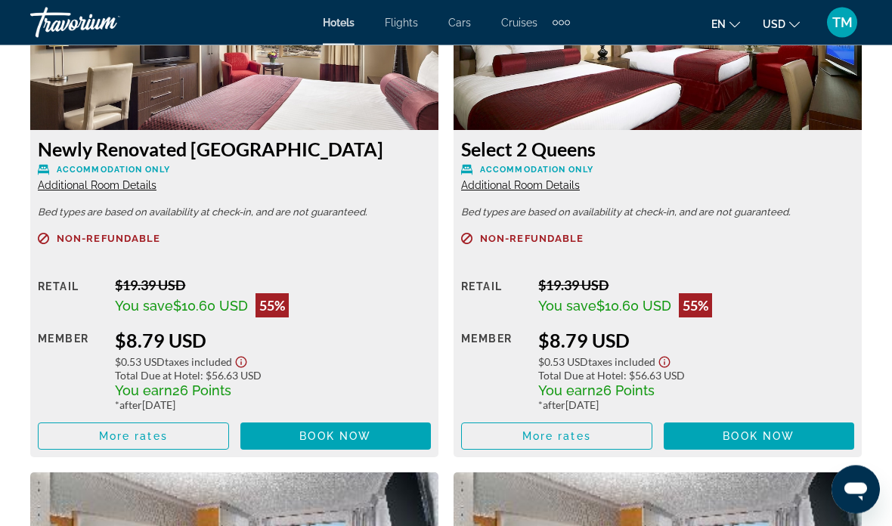
scroll to position [2456, 0]
click at [374, 428] on span "Main content" at bounding box center [336, 436] width 191 height 36
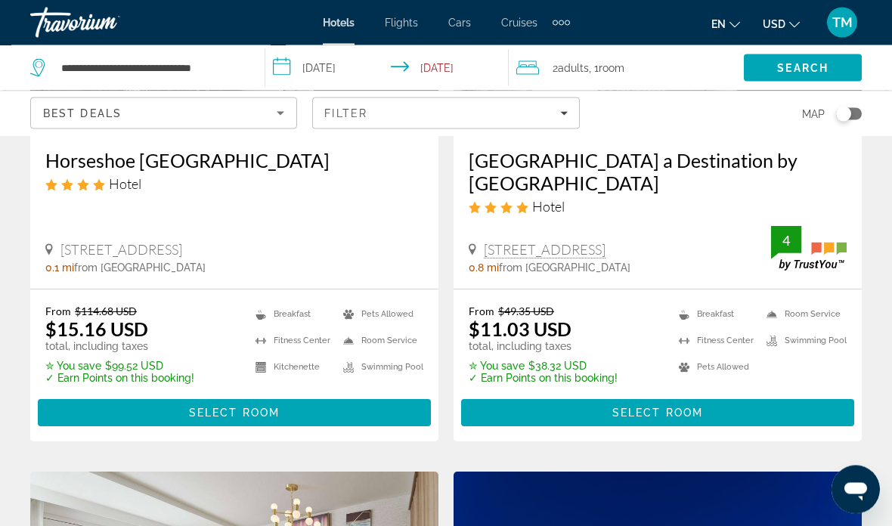
scroll to position [297, 0]
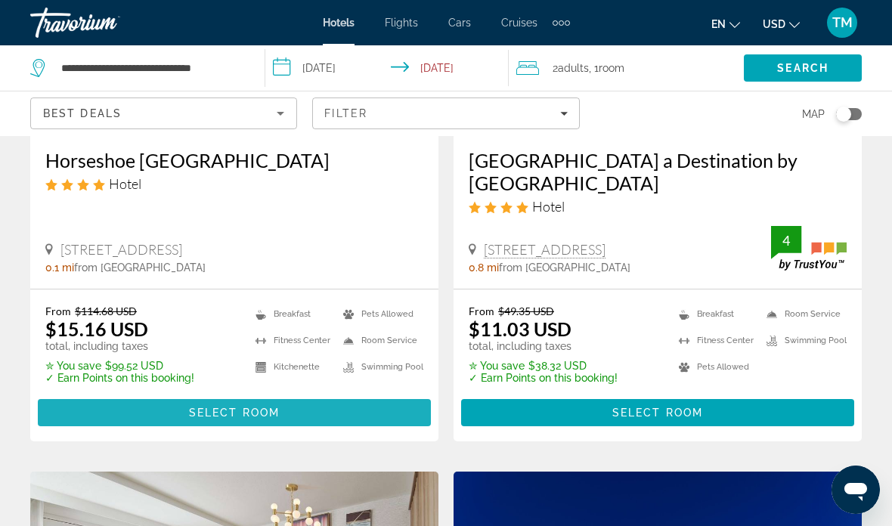
click at [341, 405] on span "Main content" at bounding box center [234, 413] width 393 height 36
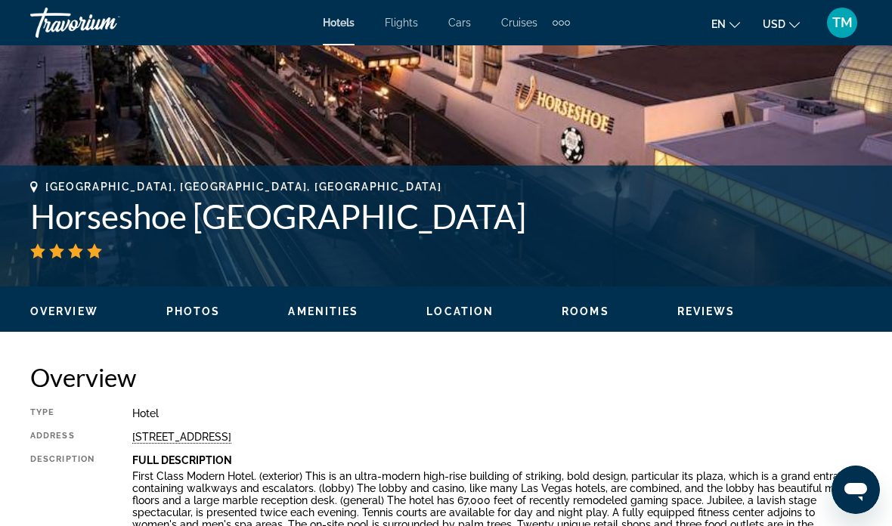
click at [580, 309] on span "Rooms" at bounding box center [586, 312] width 48 height 12
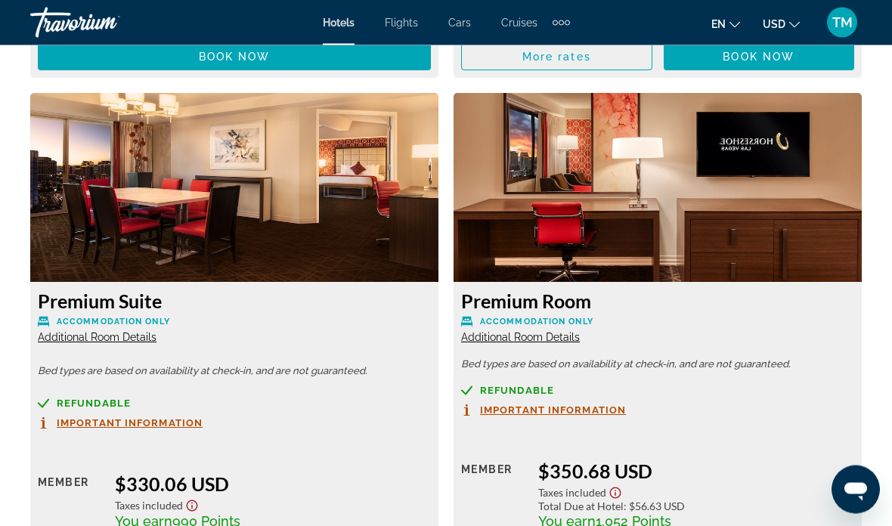
scroll to position [12027, 0]
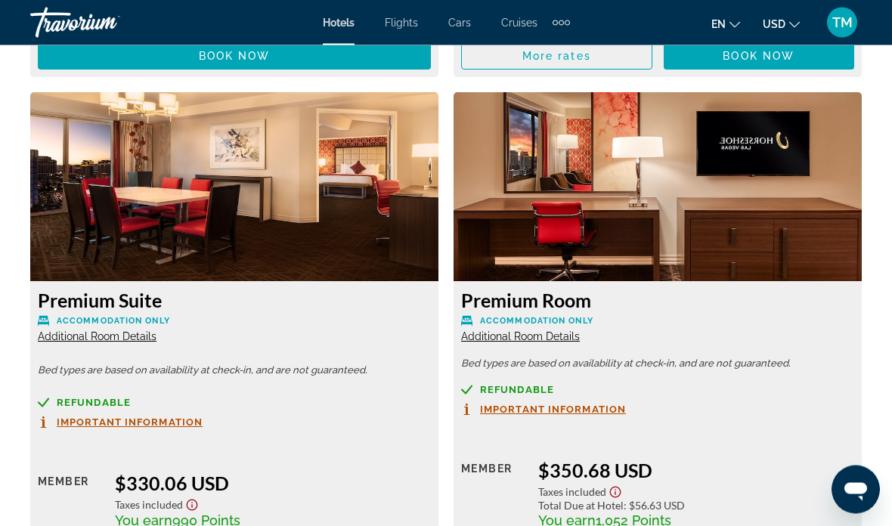
click at [138, 290] on h3 "Premium Suite" at bounding box center [234, 301] width 393 height 23
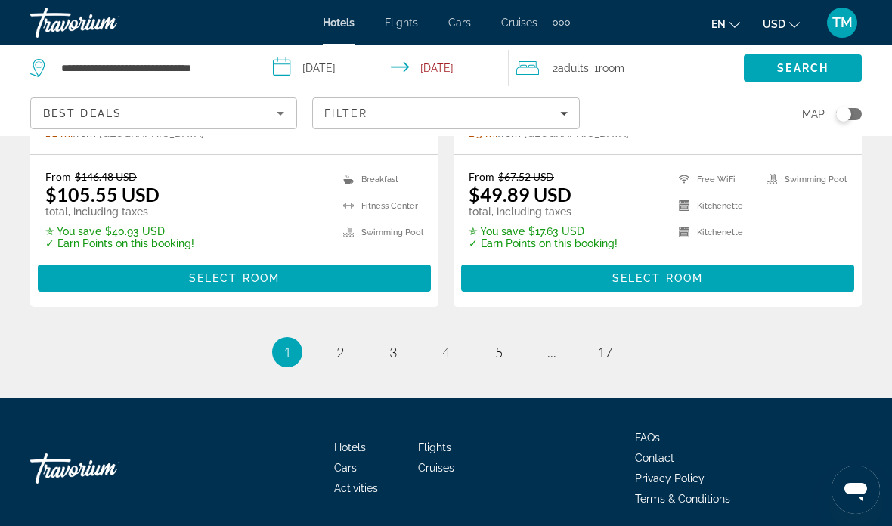
scroll to position [3275, 0]
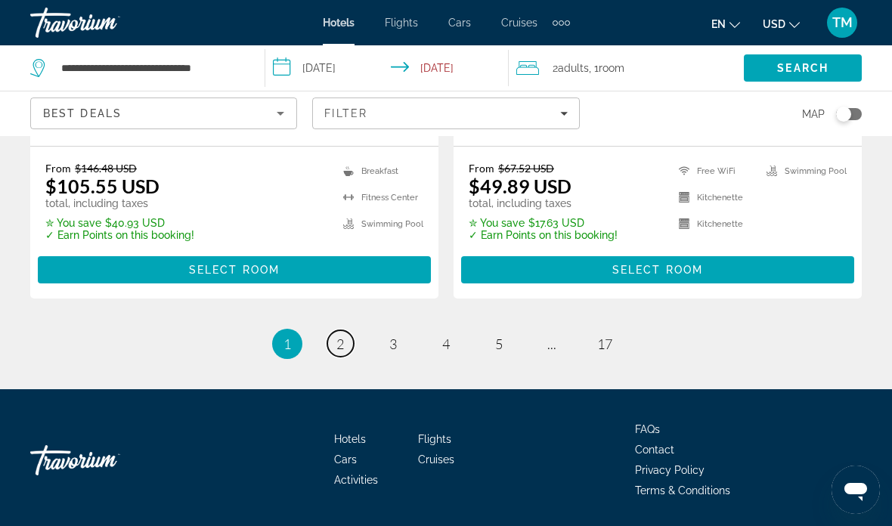
click at [338, 352] on span "2" at bounding box center [341, 344] width 8 height 17
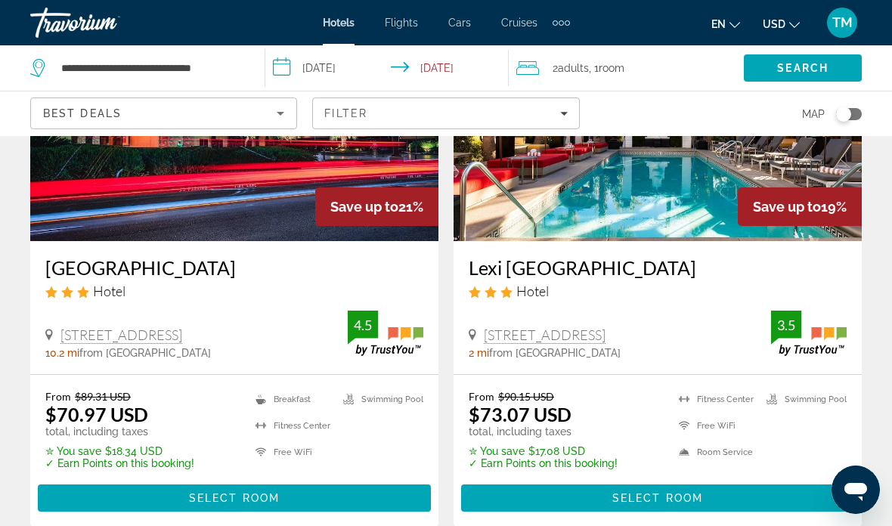
scroll to position [1930, 0]
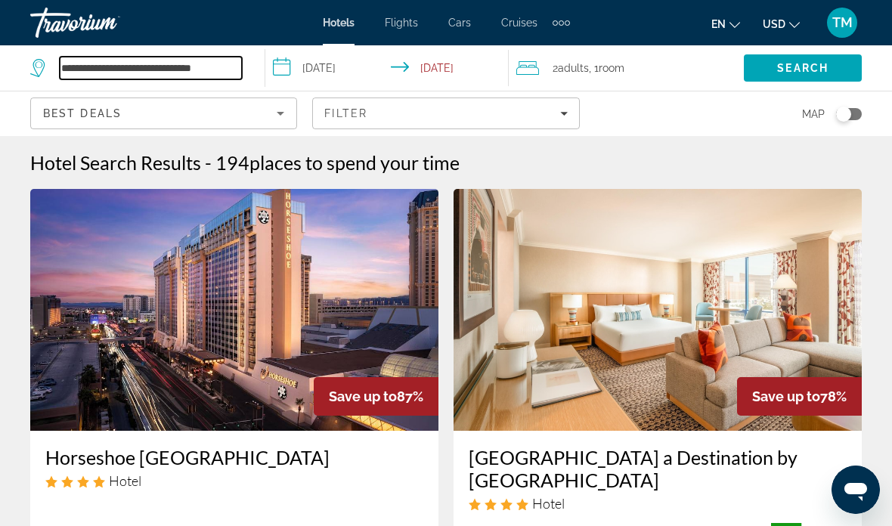
click at [77, 68] on input "**********" at bounding box center [151, 68] width 182 height 23
click at [33, 69] on icon "Search widget" at bounding box center [39, 68] width 18 height 18
click at [348, 26] on span "Hotels" at bounding box center [339, 23] width 32 height 12
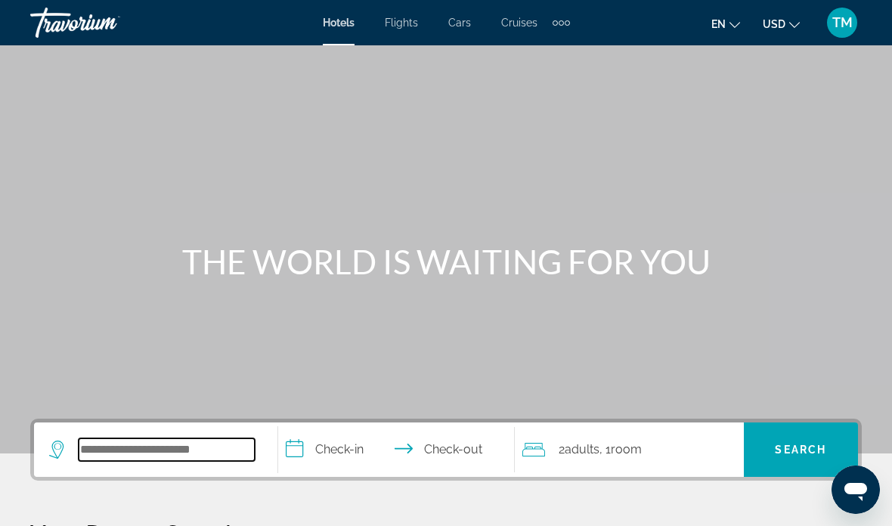
click at [152, 457] on input "Search hotel destination" at bounding box center [167, 450] width 176 height 23
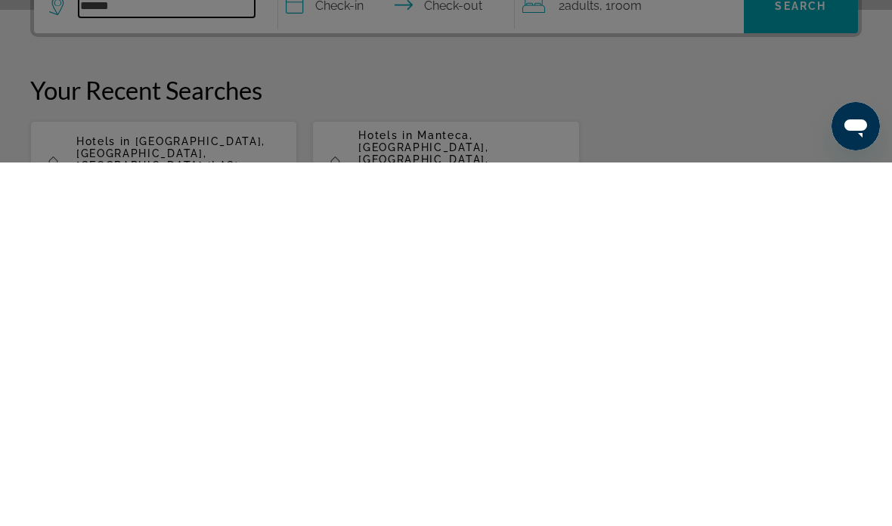
scroll to position [88, 0]
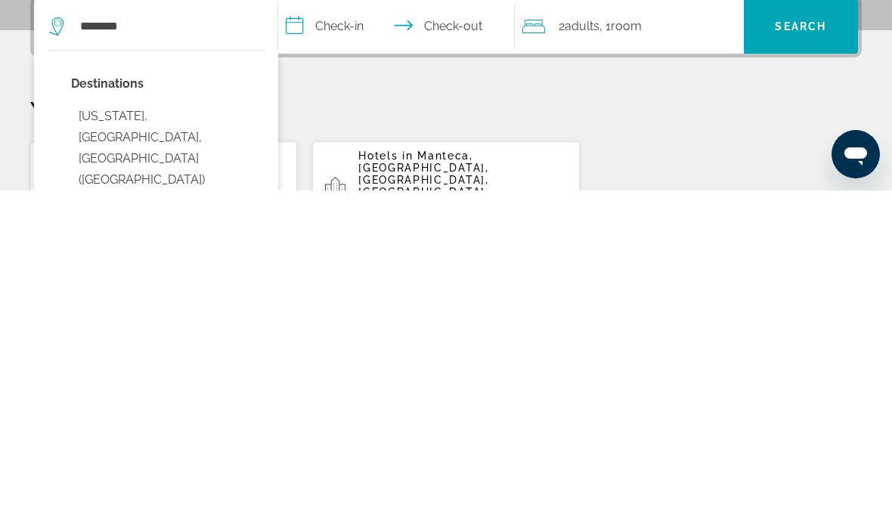
click at [164, 438] on button "New York, NY, United States (NYC)" at bounding box center [167, 484] width 192 height 92
type input "**********"
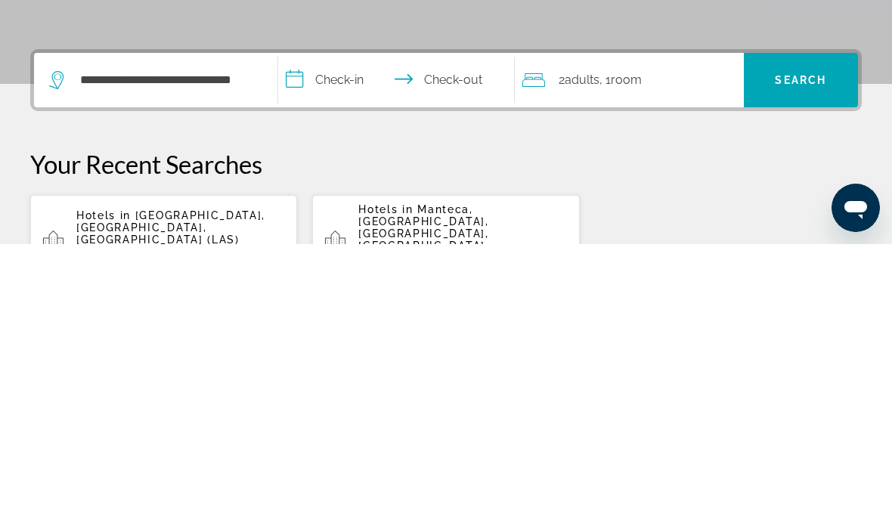
click at [340, 335] on input "**********" at bounding box center [399, 364] width 243 height 59
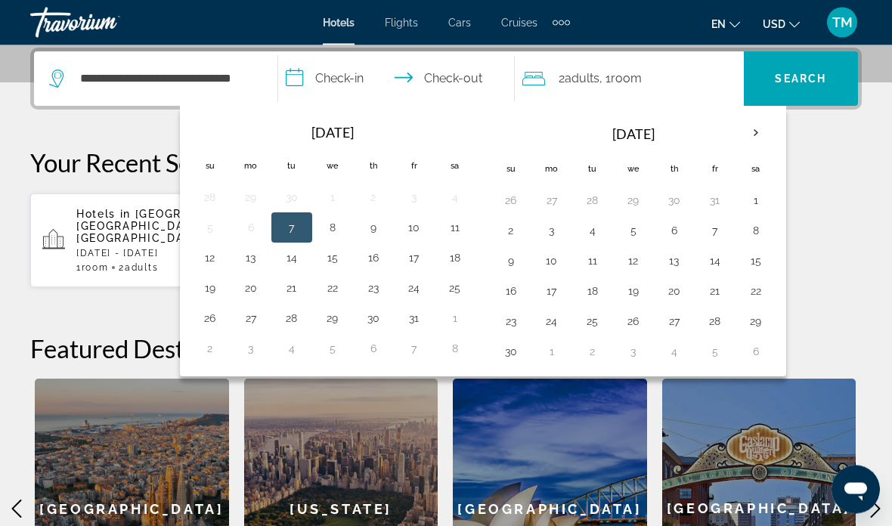
scroll to position [367, 0]
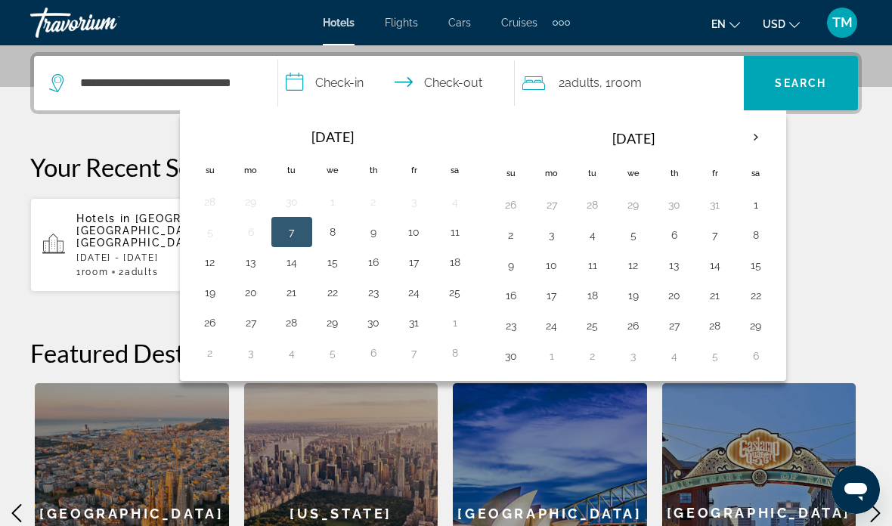
click at [756, 136] on th "Next month" at bounding box center [756, 137] width 41 height 33
click at [626, 291] on button "24" at bounding box center [634, 295] width 24 height 21
click at [673, 300] on button "25" at bounding box center [675, 295] width 24 height 21
type input "**********"
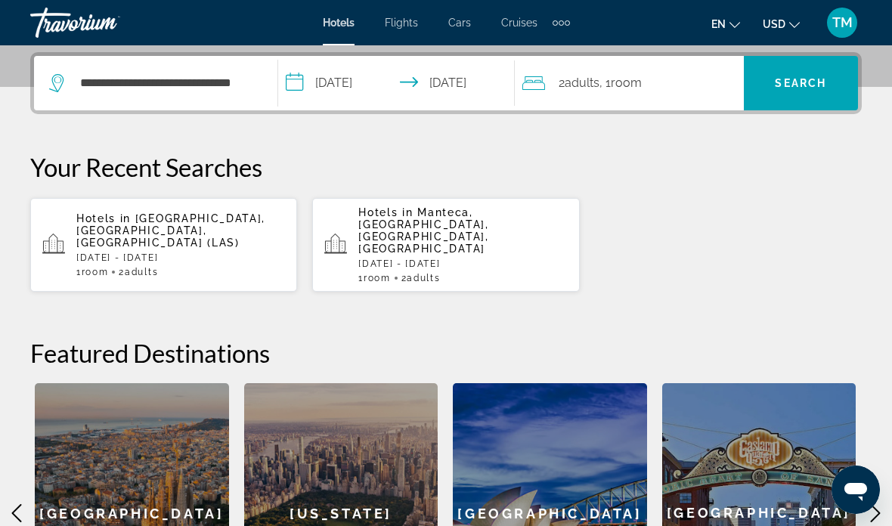
click at [809, 84] on span "Search" at bounding box center [800, 83] width 51 height 12
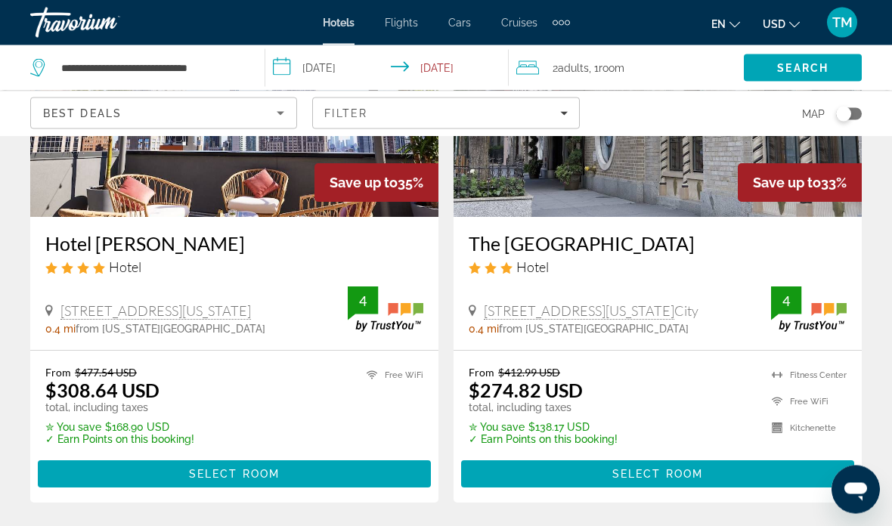
scroll to position [3116, 0]
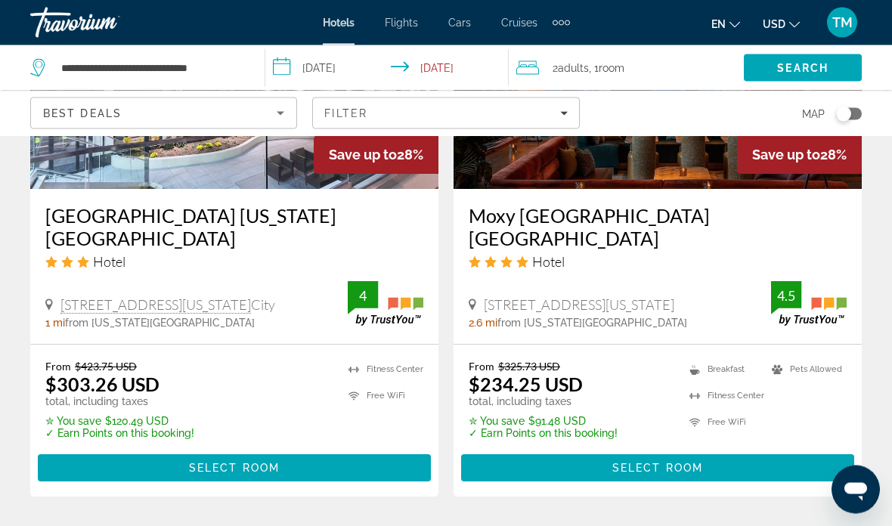
scroll to position [3152, 0]
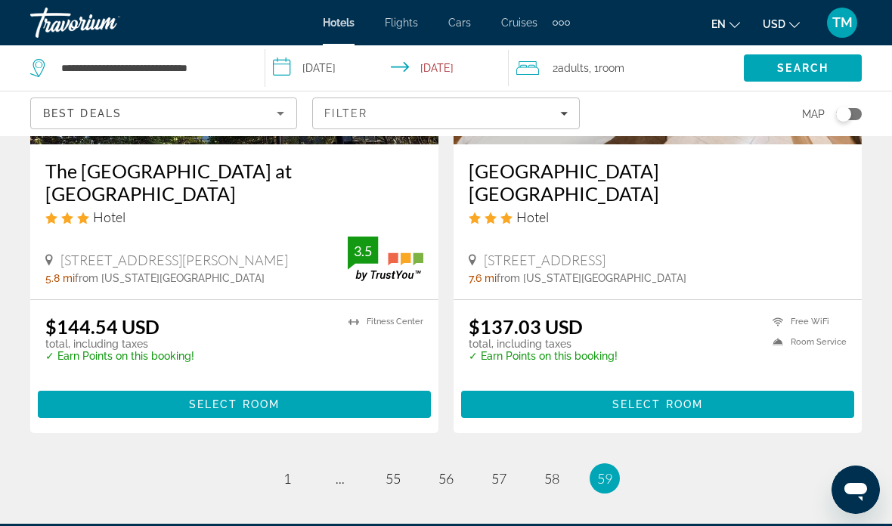
scroll to position [868, 0]
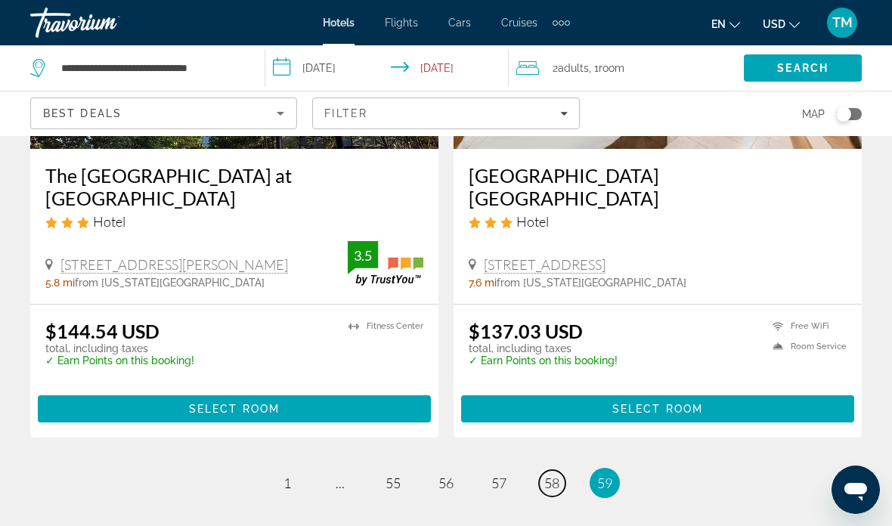
click at [550, 475] on span "58" at bounding box center [552, 483] width 15 height 17
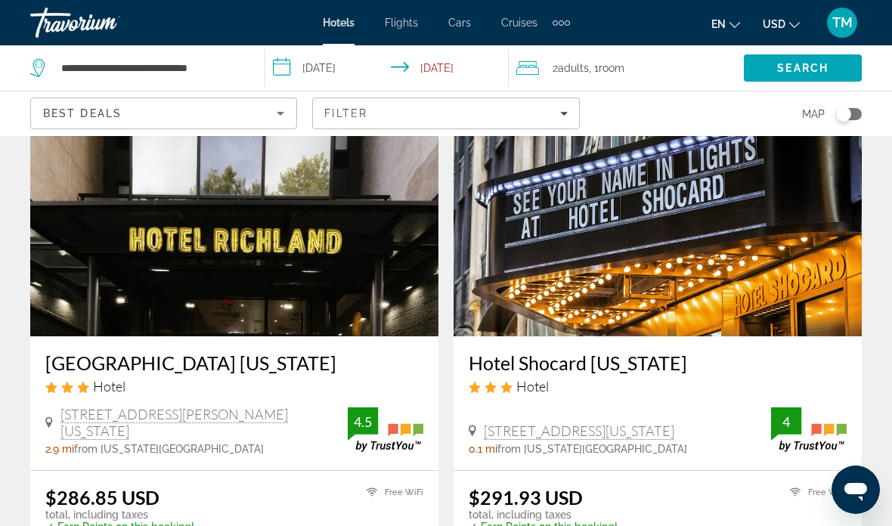
scroll to position [93, 0]
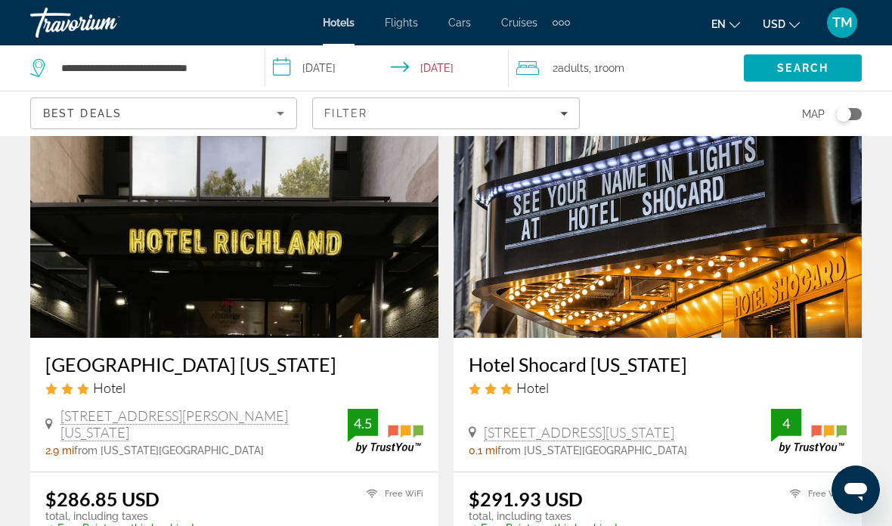
click at [45, 65] on icon "Search widget" at bounding box center [39, 68] width 18 height 18
click at [67, 67] on input "**********" at bounding box center [151, 68] width 182 height 23
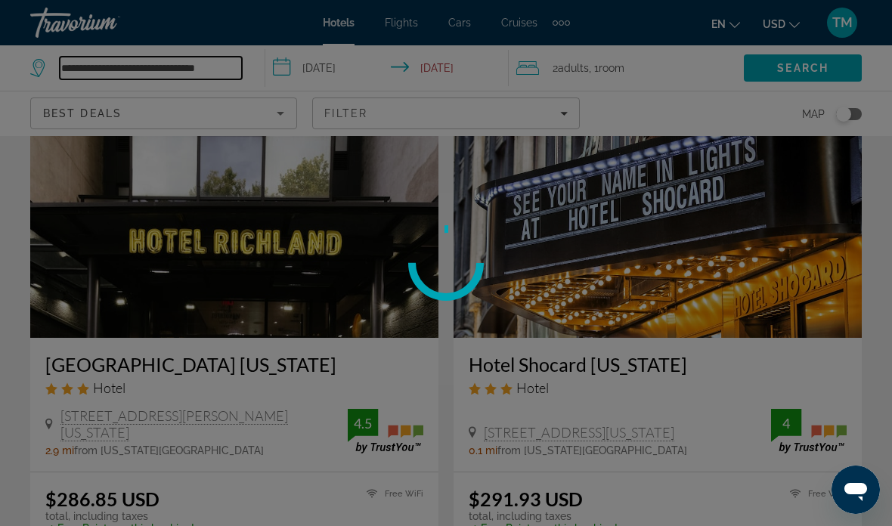
click at [236, 61] on input "**********" at bounding box center [151, 68] width 182 height 23
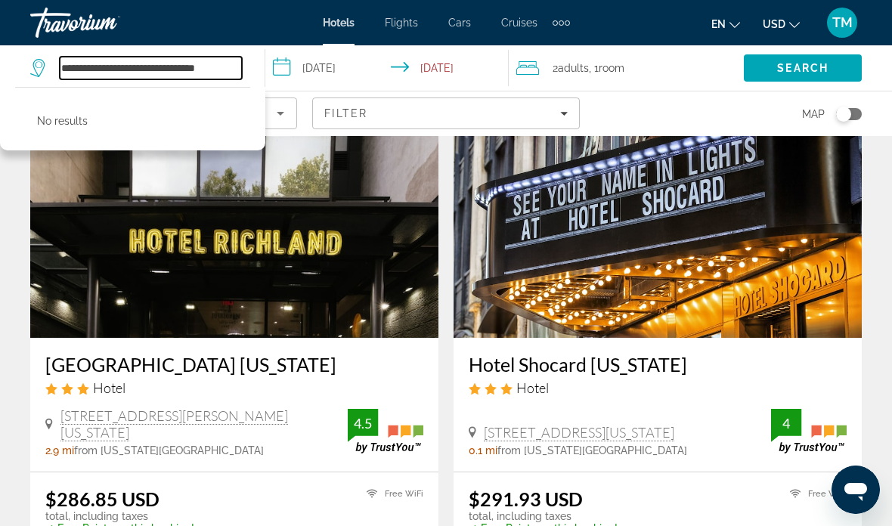
click at [219, 73] on input "**********" at bounding box center [151, 68] width 182 height 23
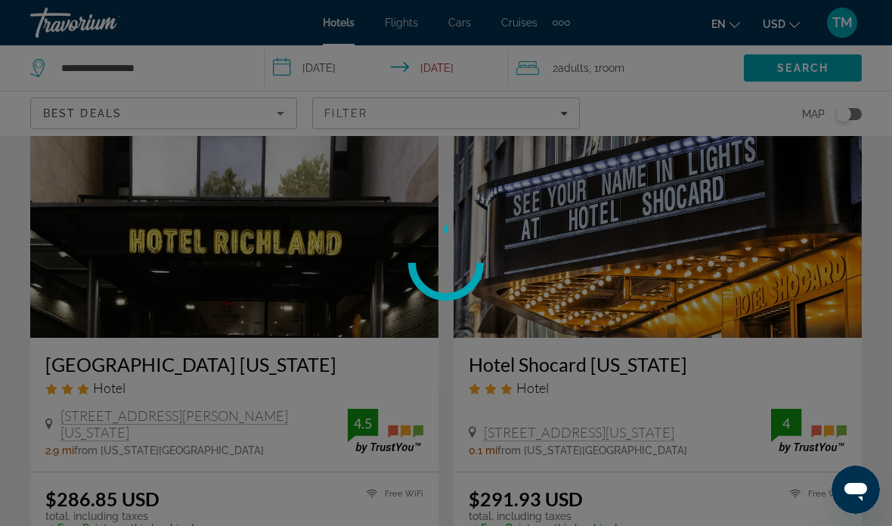
click at [178, 65] on div at bounding box center [446, 263] width 892 height 526
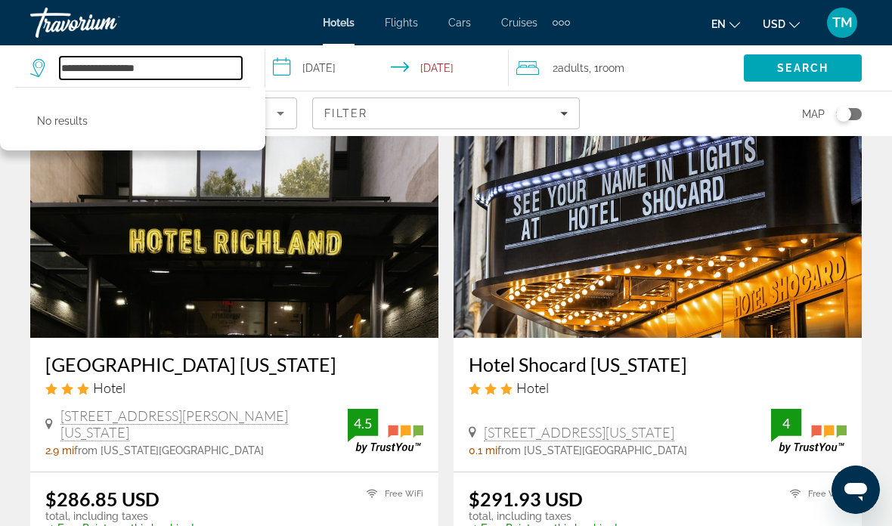
click at [173, 67] on input "**********" at bounding box center [151, 68] width 182 height 23
type input "*"
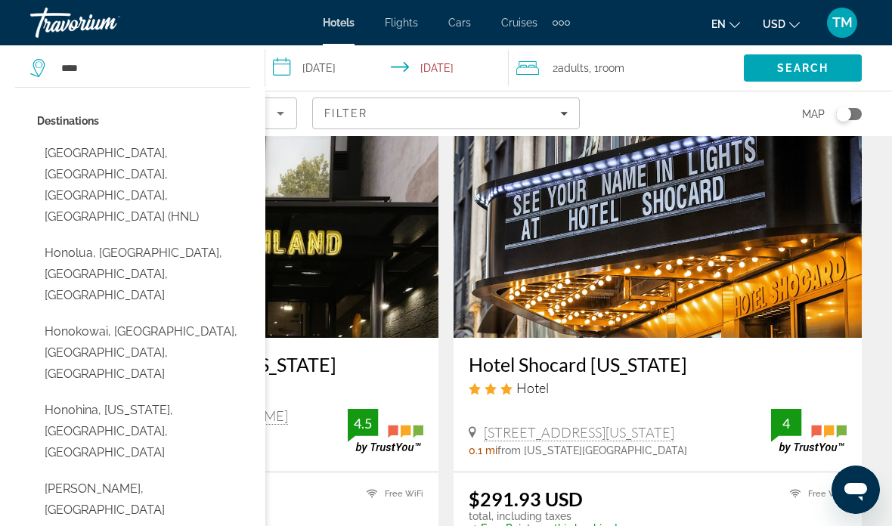
click at [172, 155] on button "Honolulu, Oahu Island, HI, United States (HNL)" at bounding box center [143, 185] width 213 height 92
type input "**********"
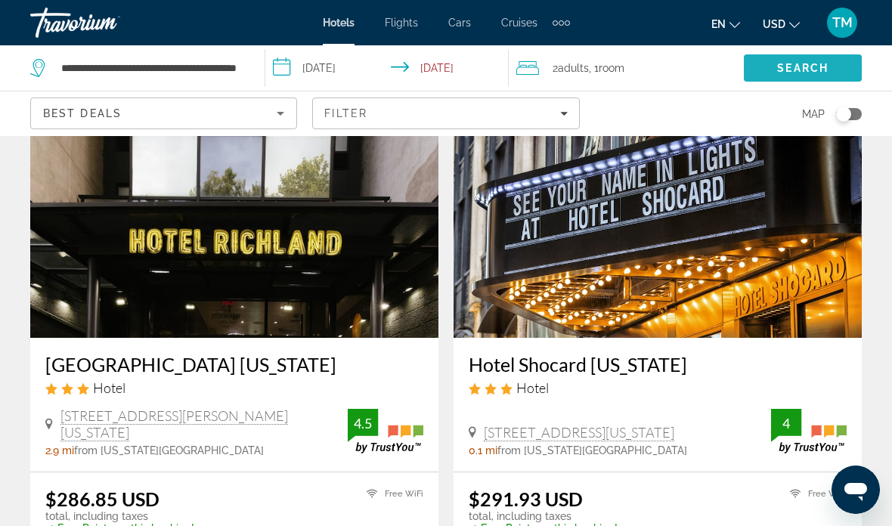
click at [799, 73] on span "Search" at bounding box center [803, 68] width 51 height 12
